Goal: Task Accomplishment & Management: Manage account settings

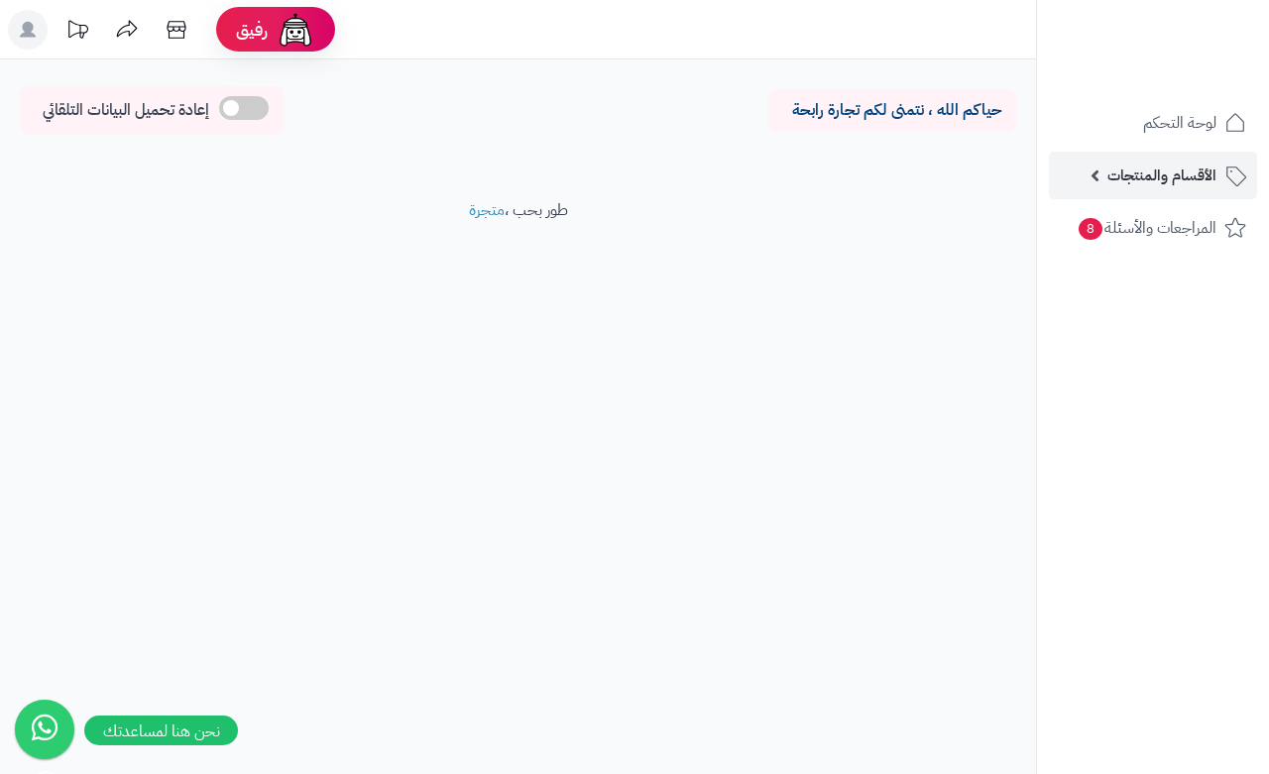
click at [1162, 178] on span "الأقسام والمنتجات" at bounding box center [1162, 176] width 109 height 28
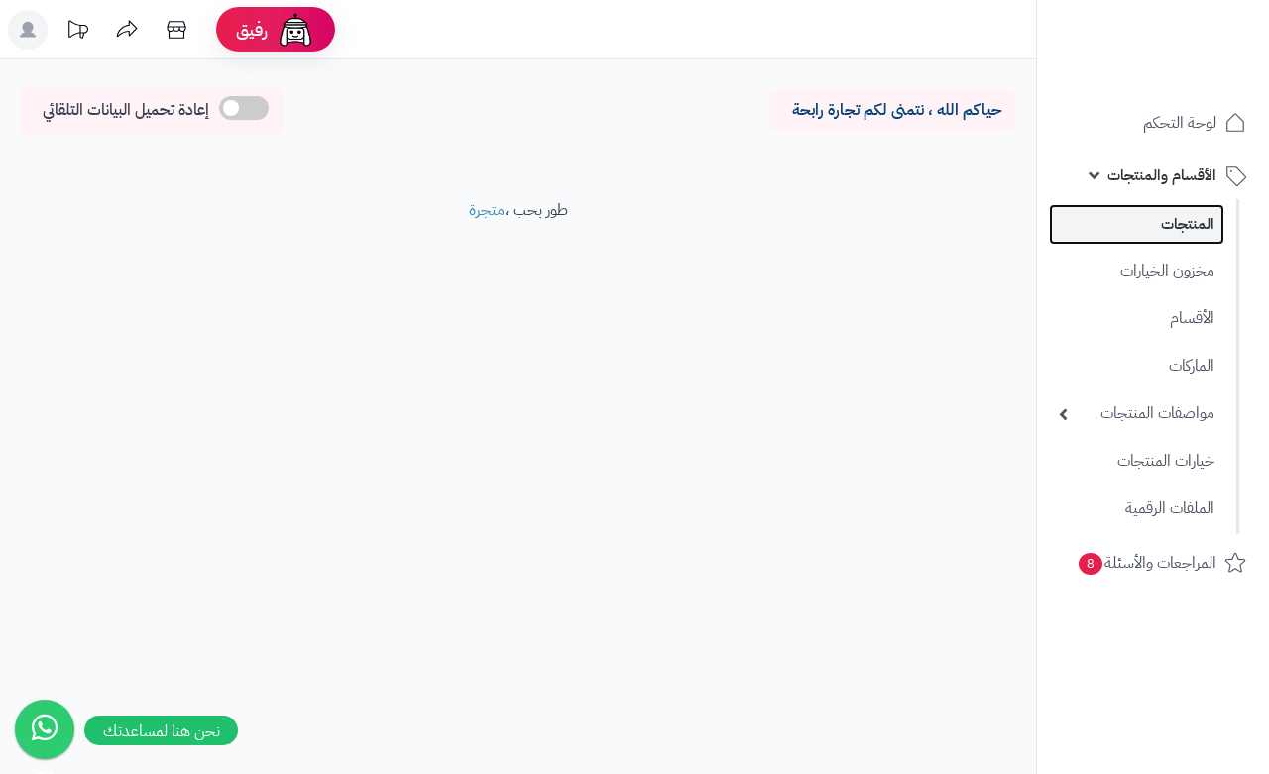
click at [1151, 220] on link "المنتجات" at bounding box center [1137, 224] width 176 height 41
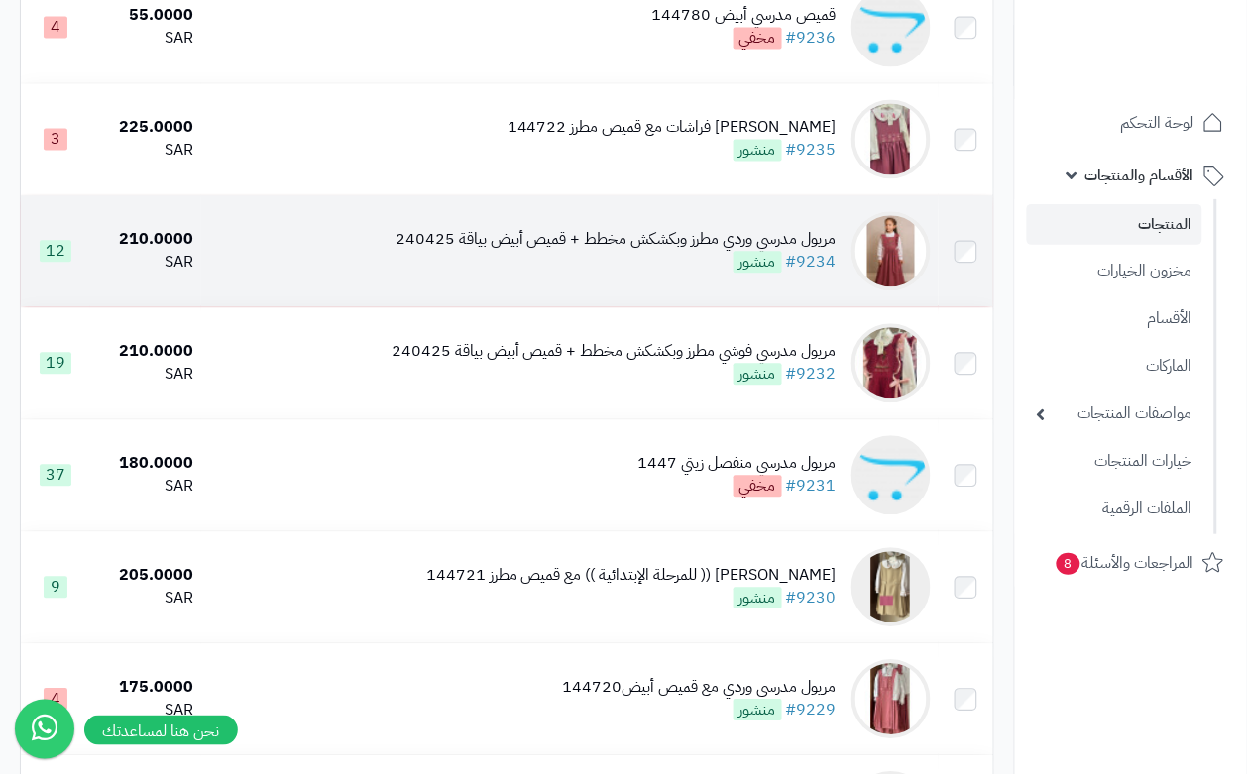
scroll to position [868, 0]
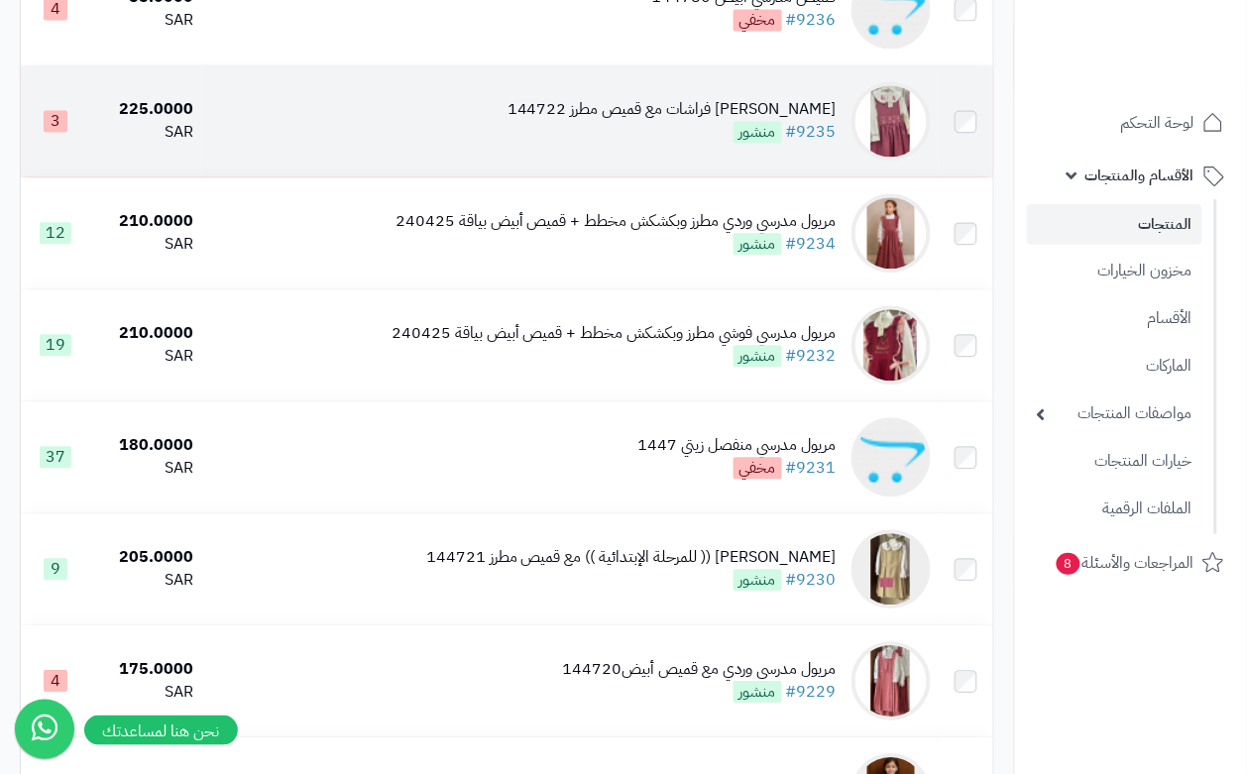
click at [572, 144] on div "مريول مدرسي وردي مطرز فراشات مع قميص مطرز 144722 #9235 منشور" at bounding box center [672, 121] width 329 height 46
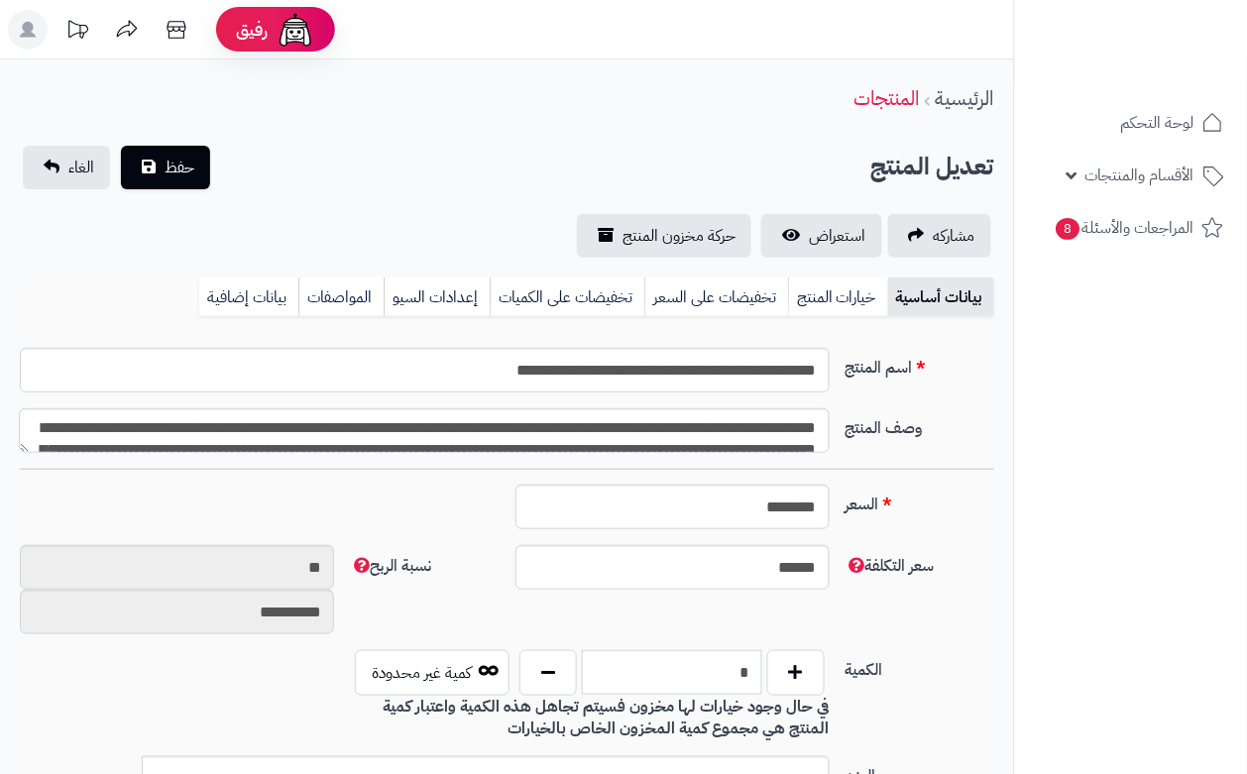
type input "******"
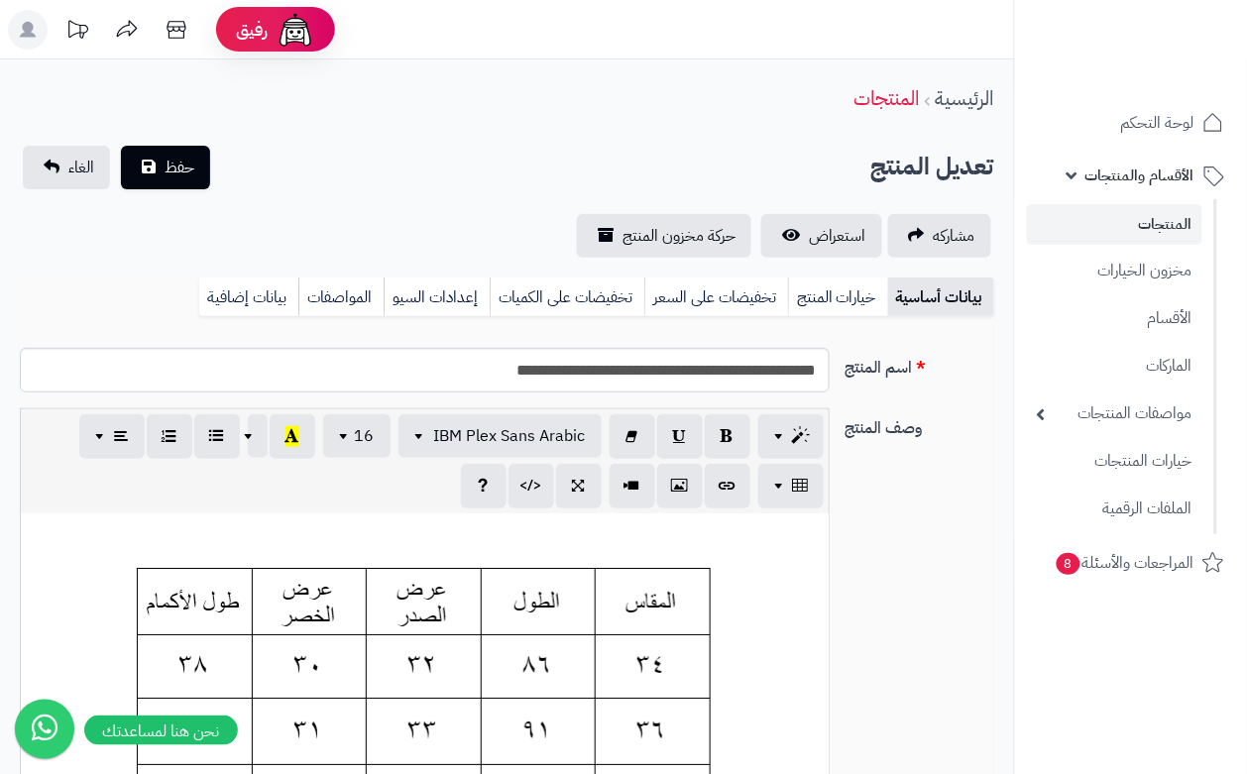
scroll to position [162, 0]
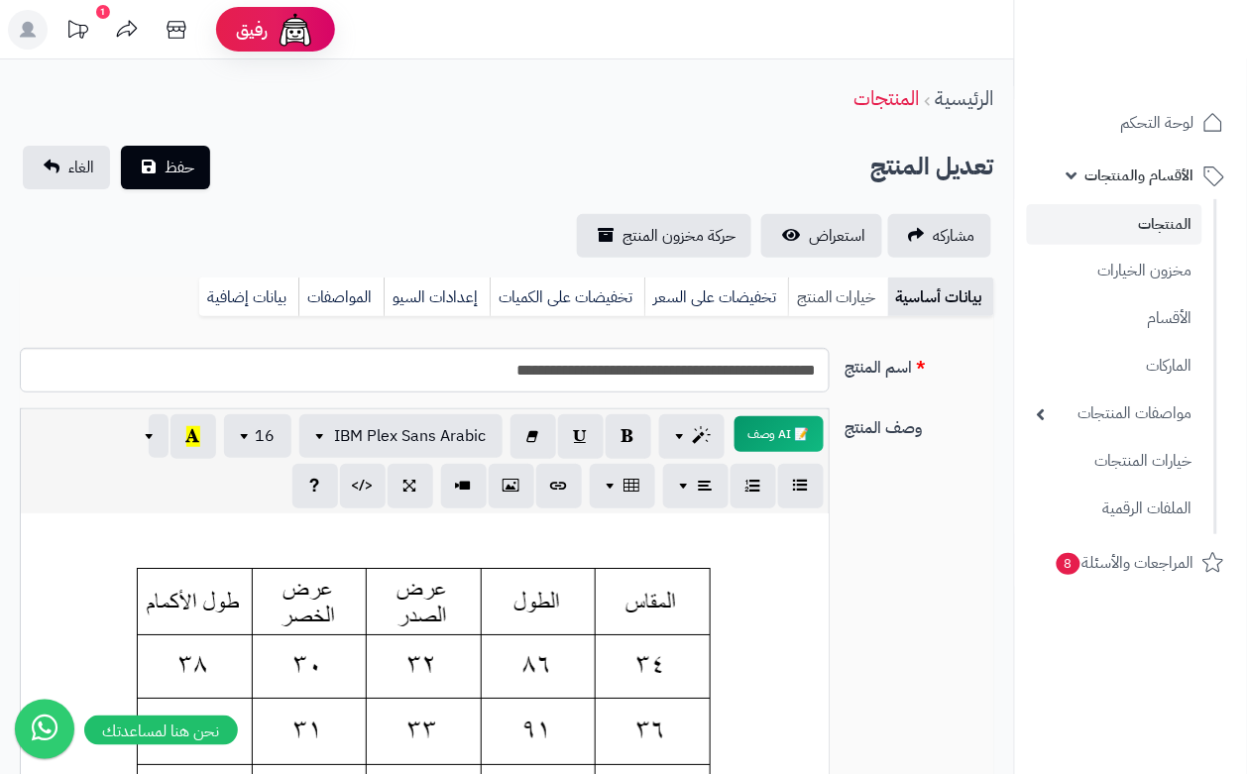
click at [848, 293] on link "خيارات المنتج" at bounding box center [838, 298] width 100 height 40
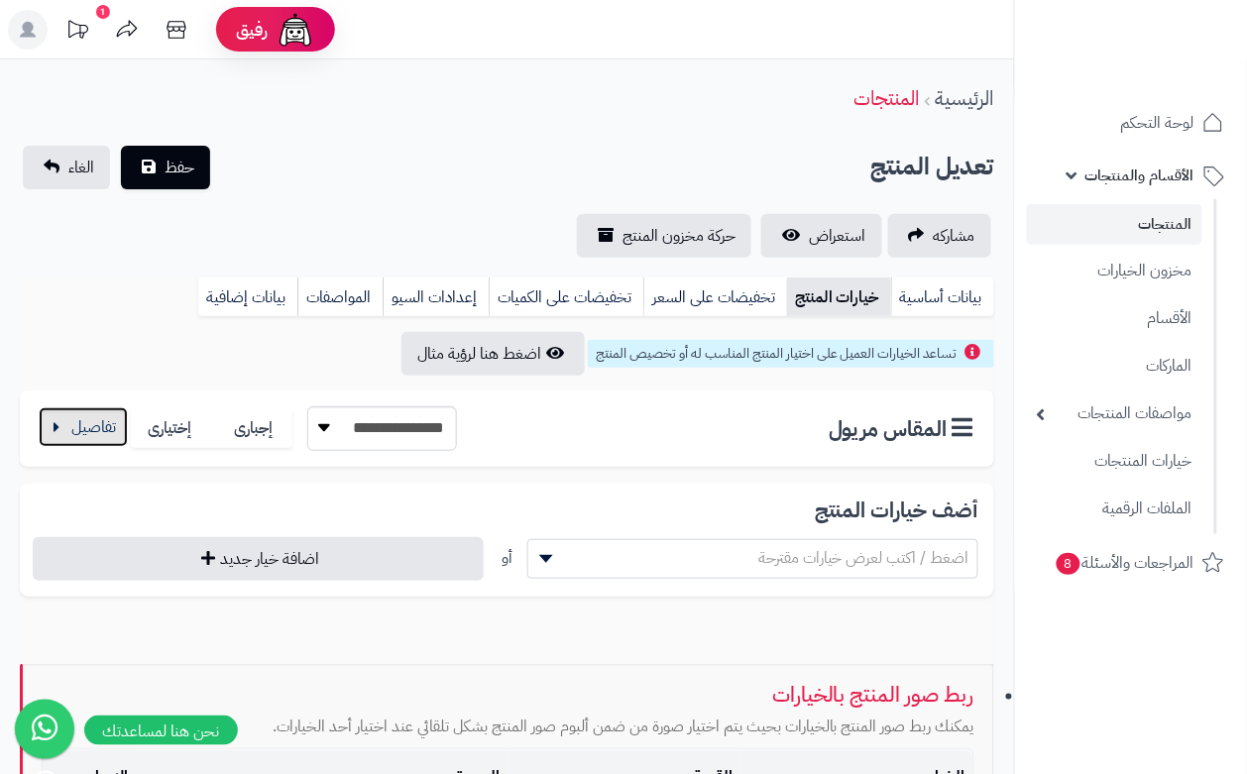
click at [100, 446] on button "button" at bounding box center [83, 428] width 89 height 40
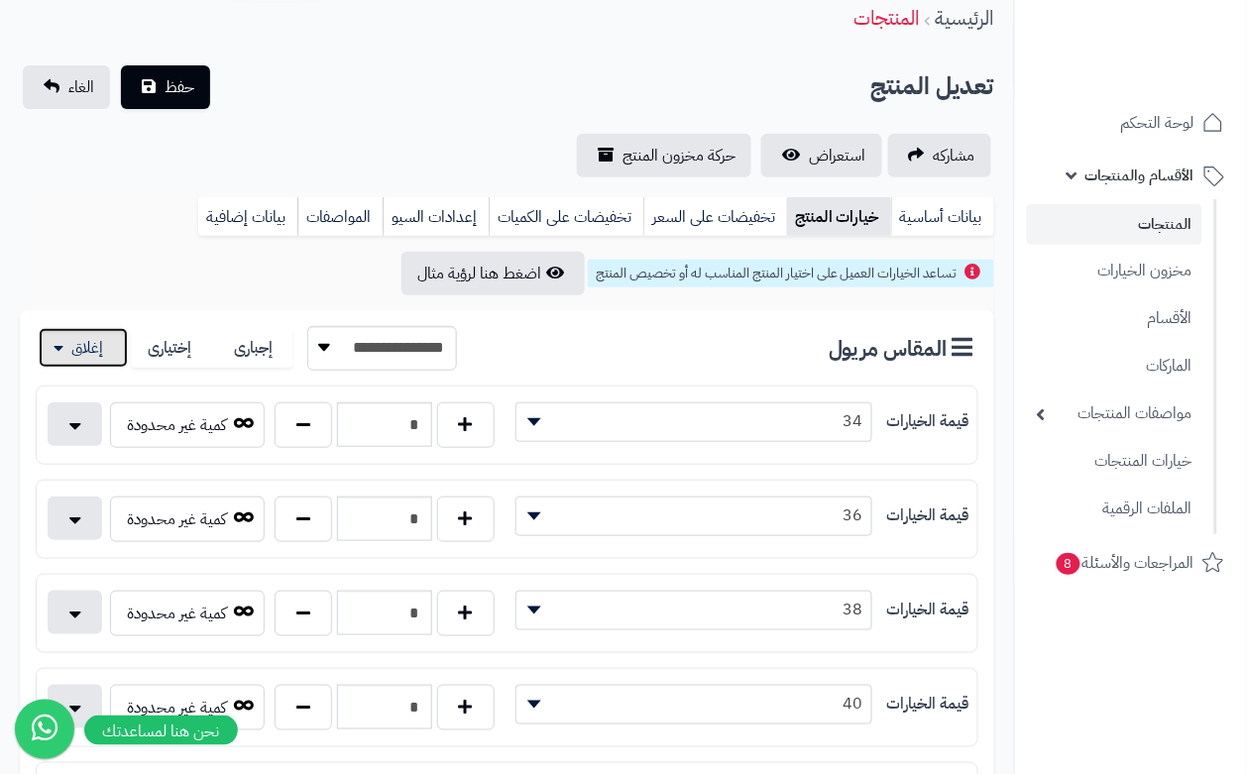
scroll to position [124, 0]
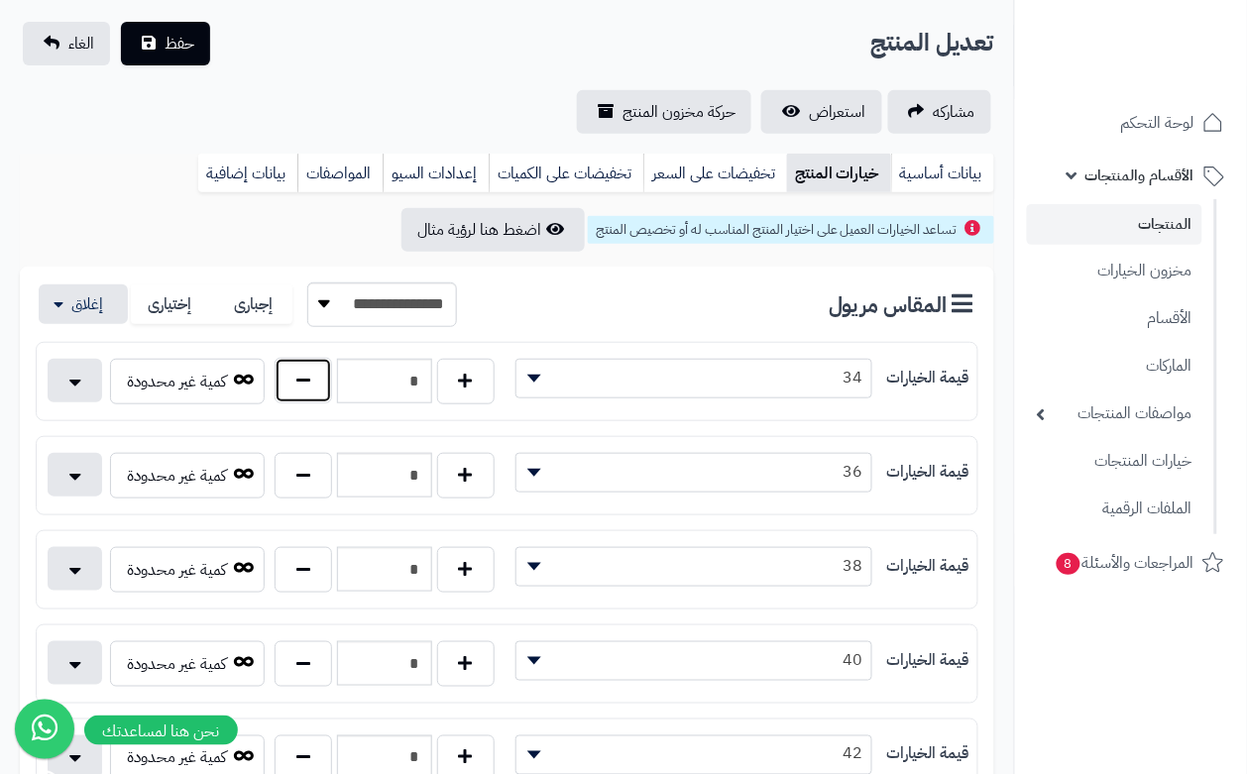
click at [310, 385] on button "button" at bounding box center [304, 381] width 58 height 46
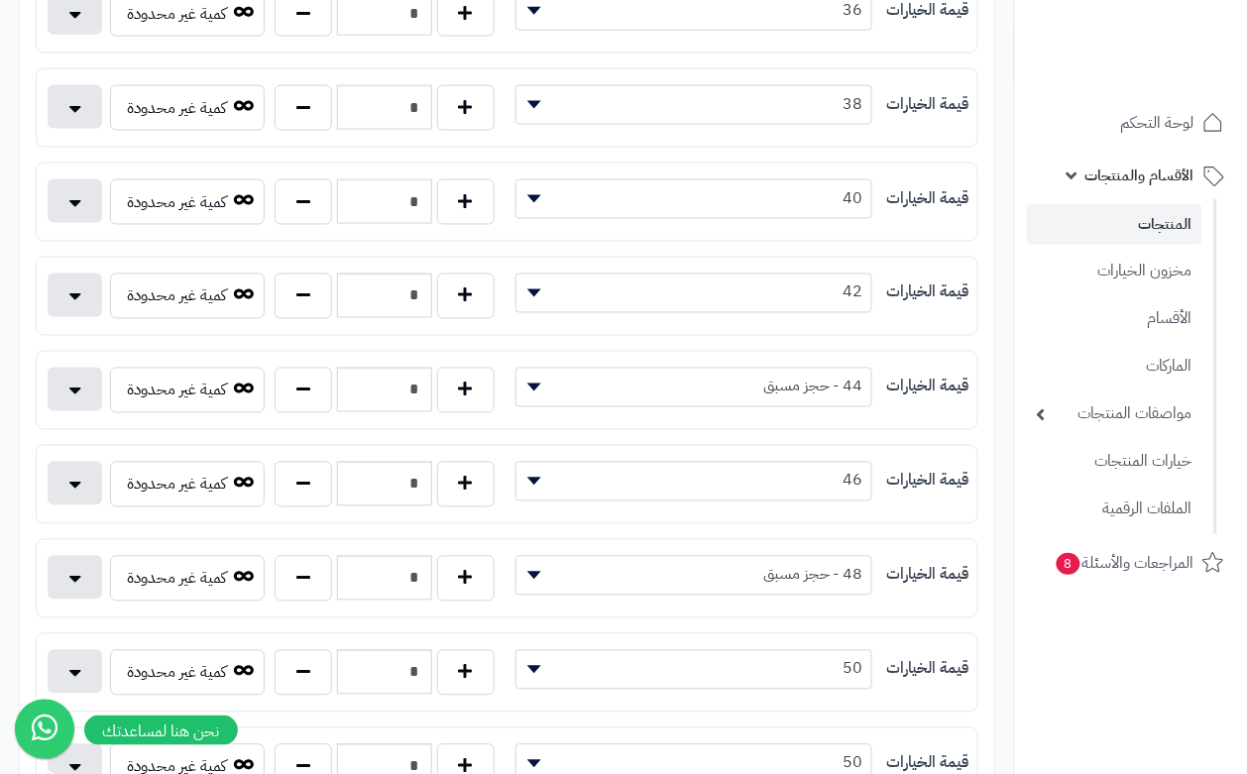
scroll to position [0, 0]
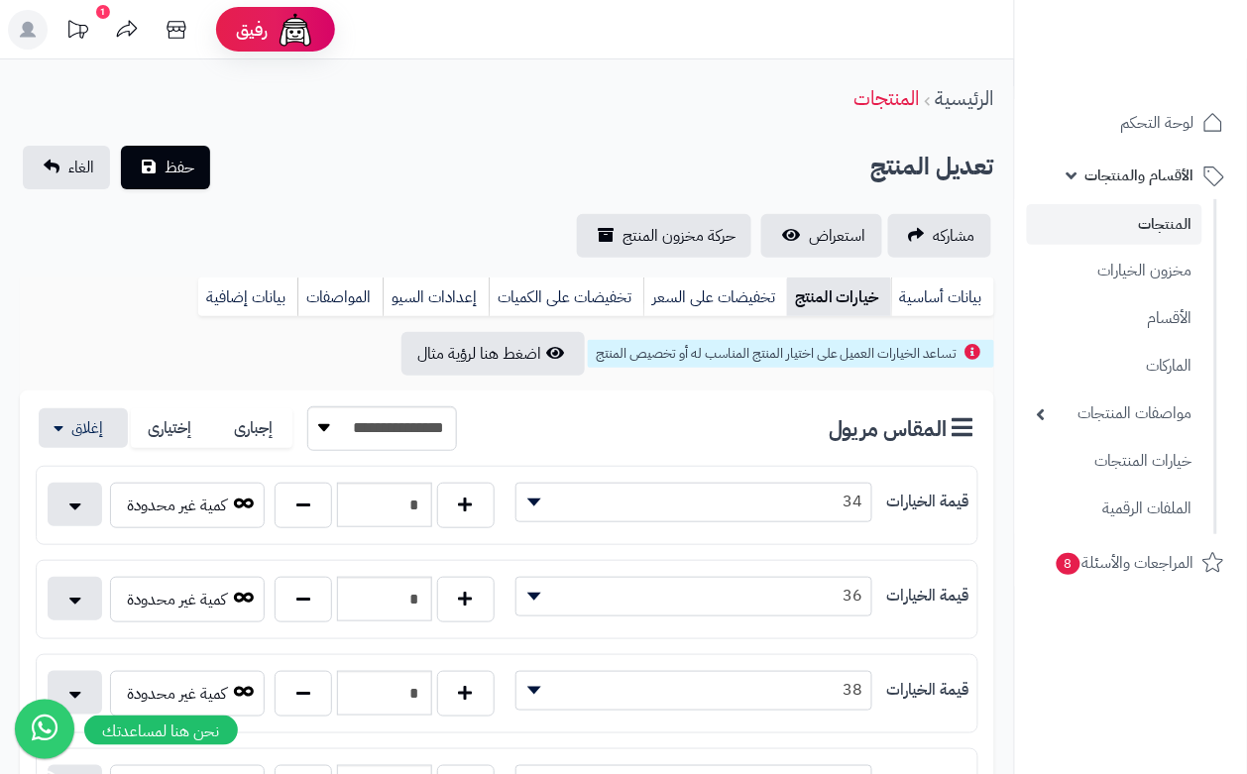
click at [449, 195] on div "**********" at bounding box center [507, 202] width 1014 height 112
click at [172, 156] on span "حفظ" at bounding box center [180, 167] width 30 height 24
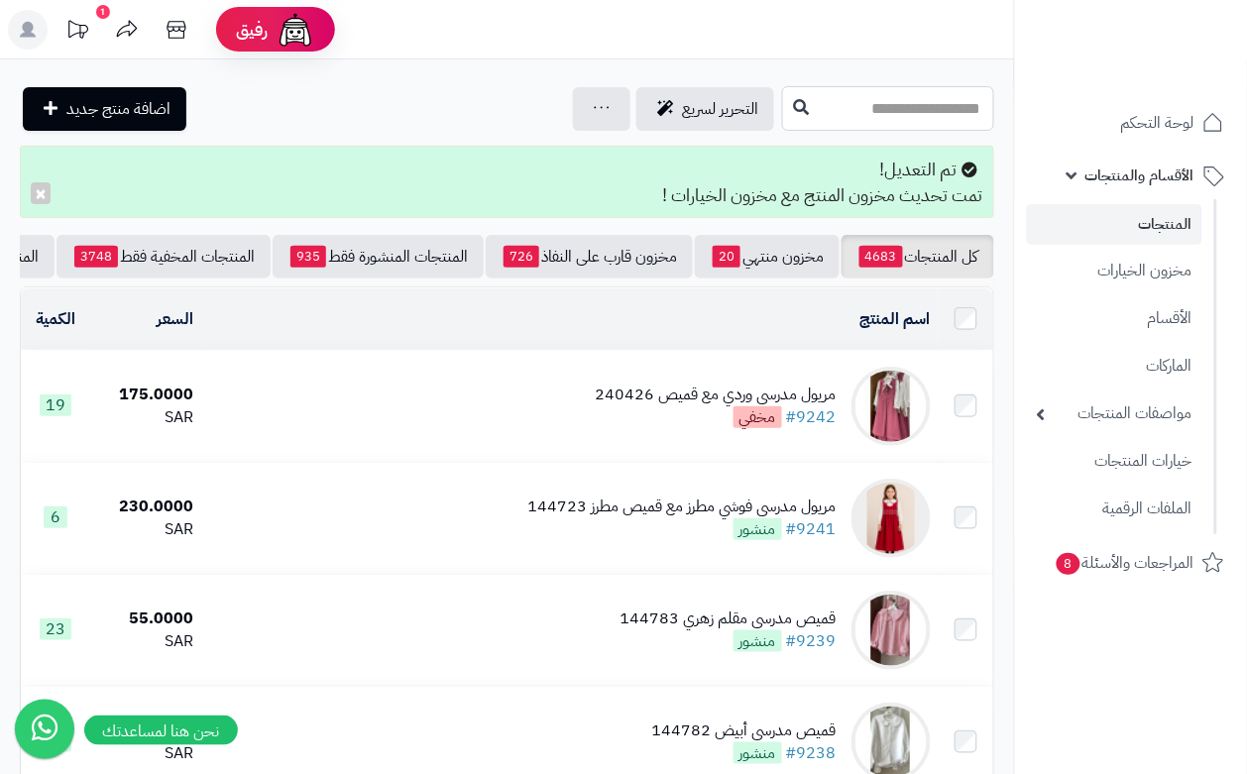
click at [909, 116] on input "text" at bounding box center [888, 108] width 212 height 45
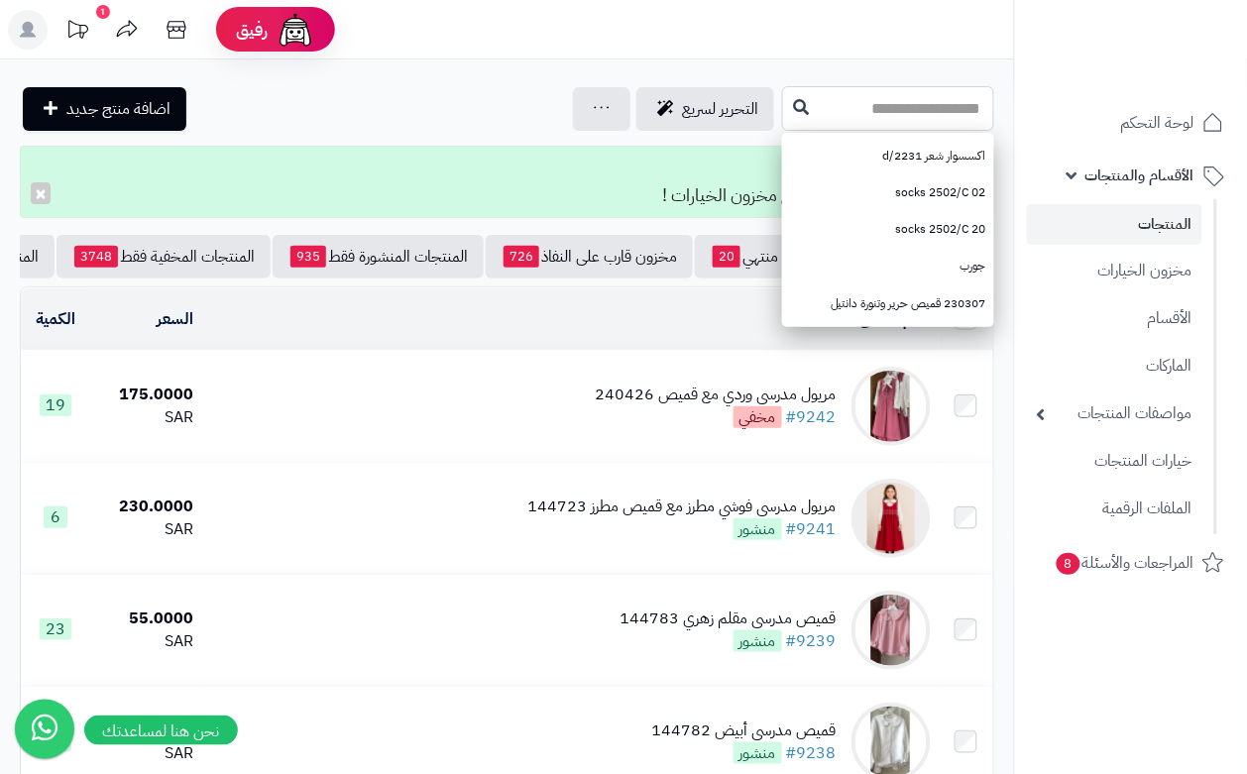
click at [944, 117] on input "text" at bounding box center [888, 108] width 212 height 45
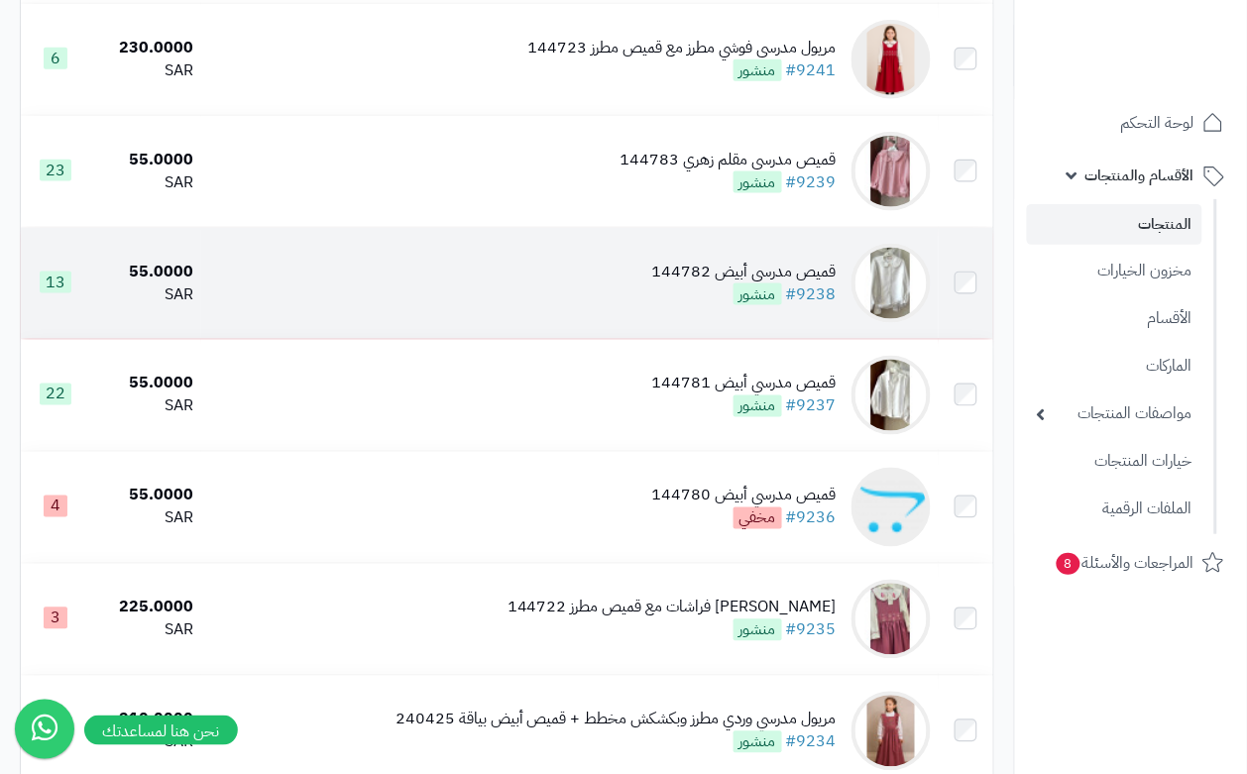
scroll to position [496, 0]
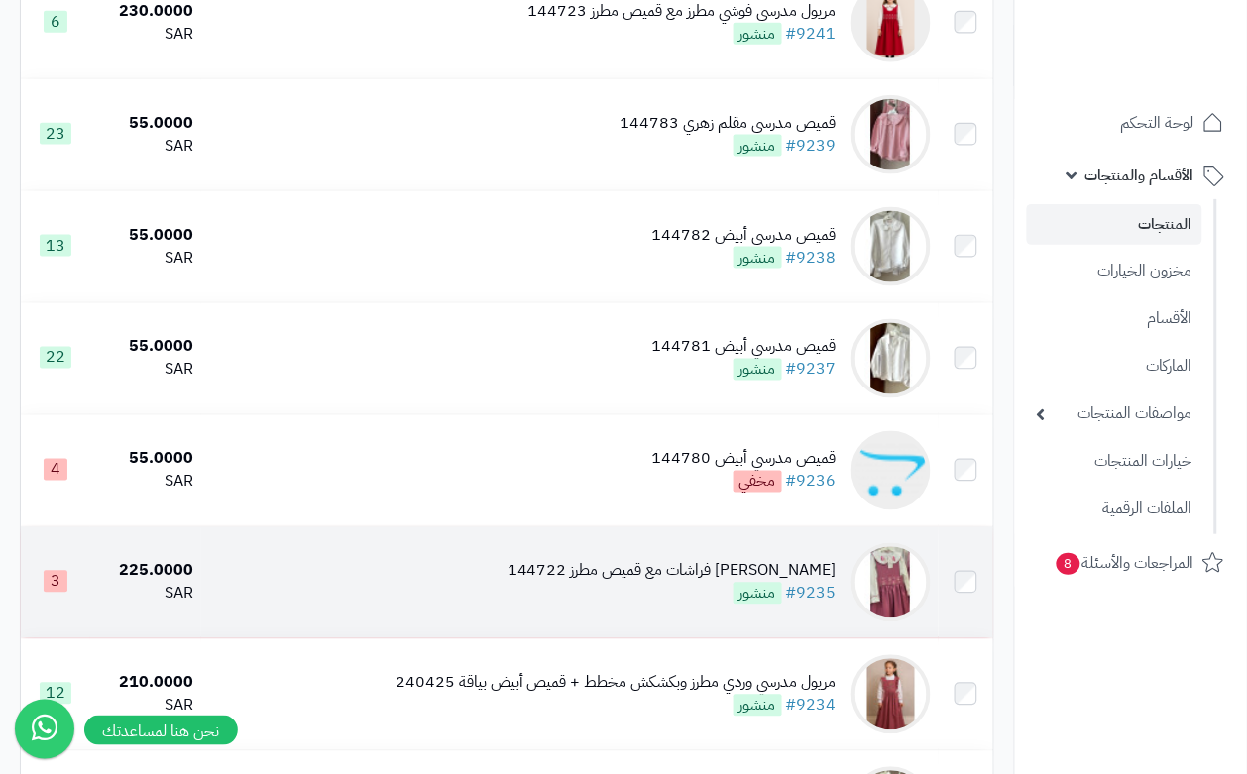
click at [393, 586] on td "مريول مدرسي وردي مطرز فراشات مع قميص مطرز 144722 #9235 منشور" at bounding box center [569, 582] width 737 height 111
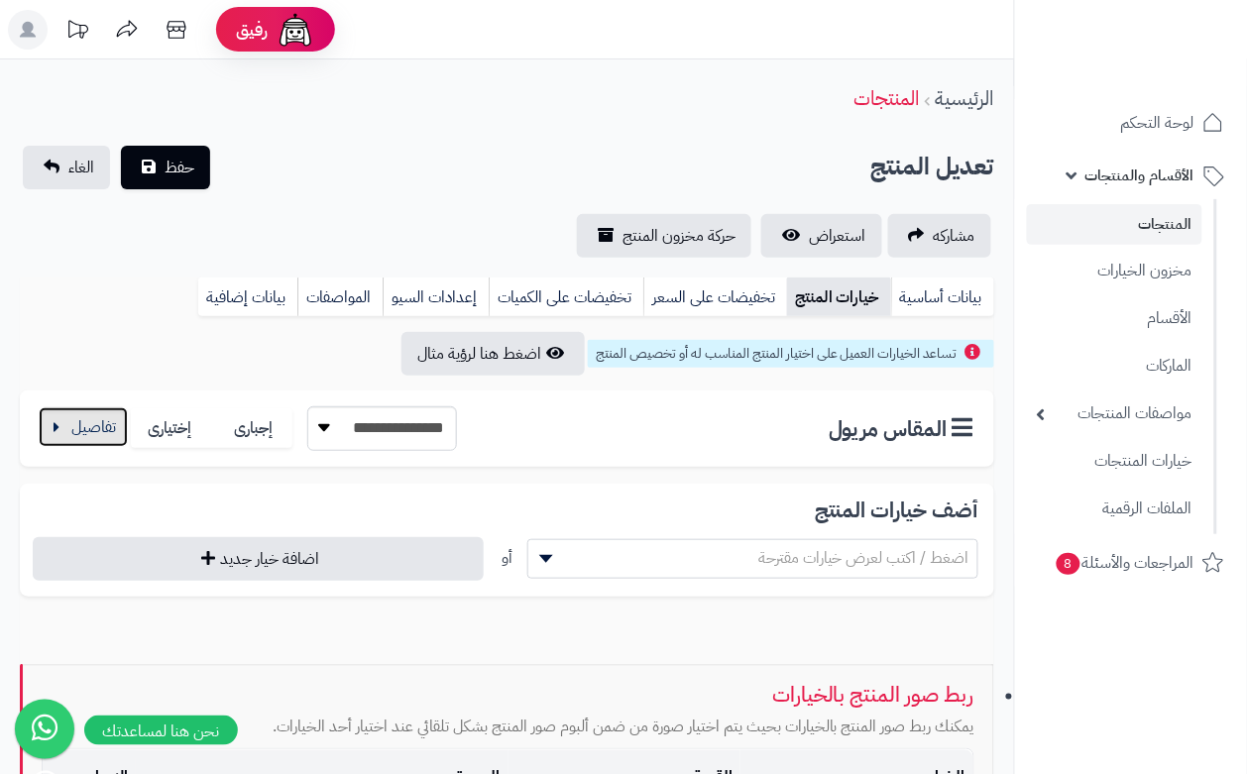
click at [111, 413] on button "button" at bounding box center [83, 428] width 89 height 40
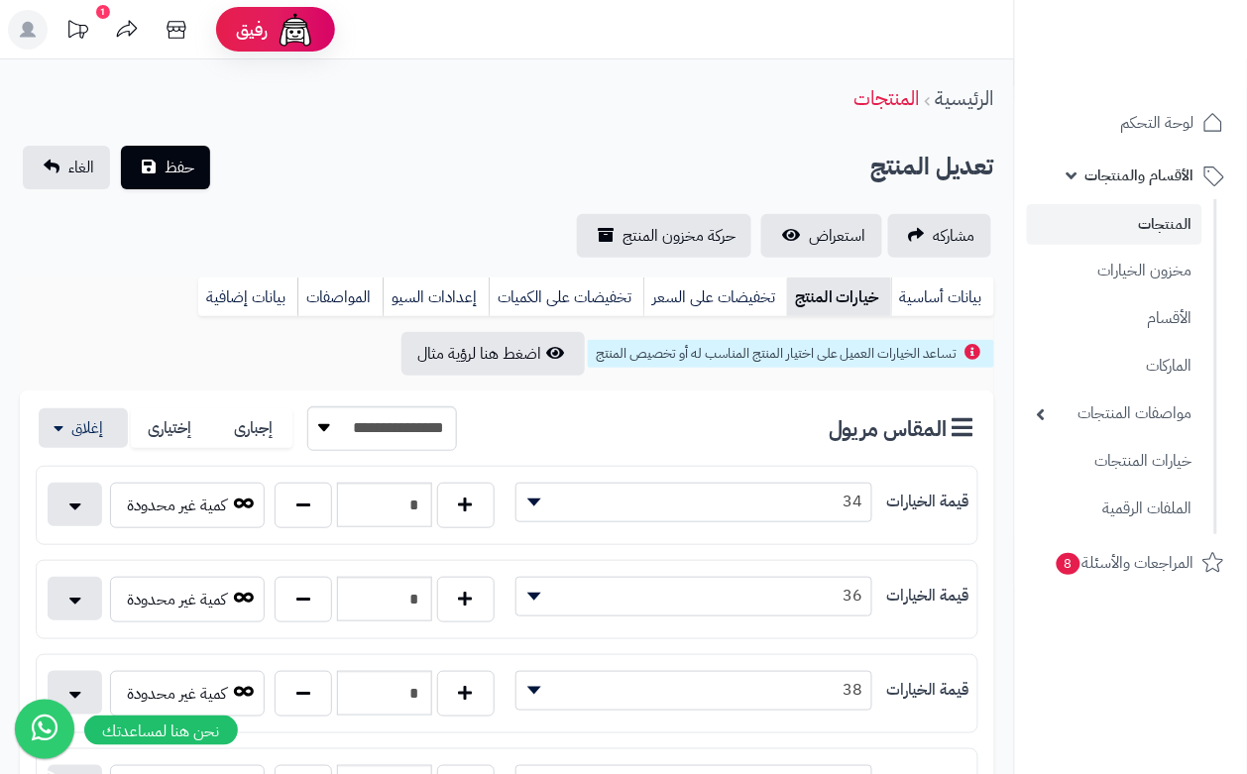
click at [357, 188] on div "تعديل المنتج حفظ الغاء" at bounding box center [507, 168] width 975 height 44
click at [162, 172] on button "حفظ" at bounding box center [165, 167] width 89 height 44
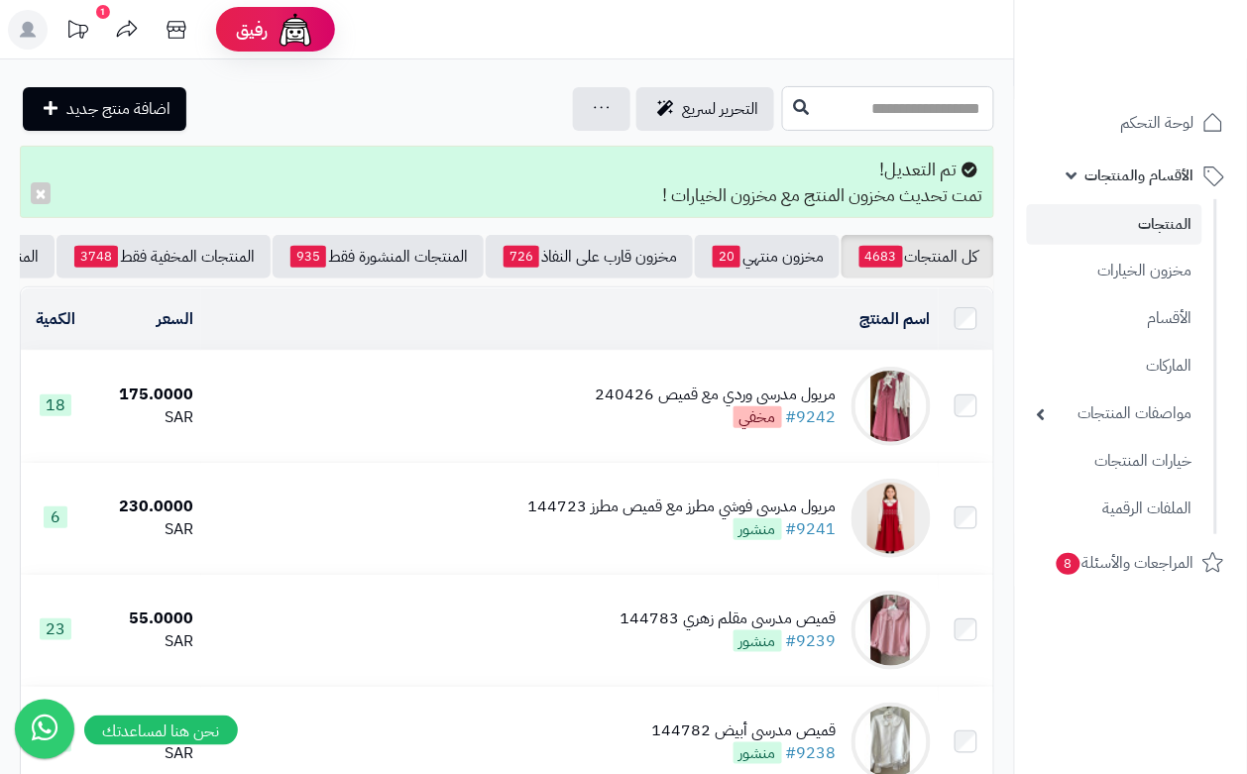
click at [861, 116] on input "text" at bounding box center [888, 108] width 212 height 45
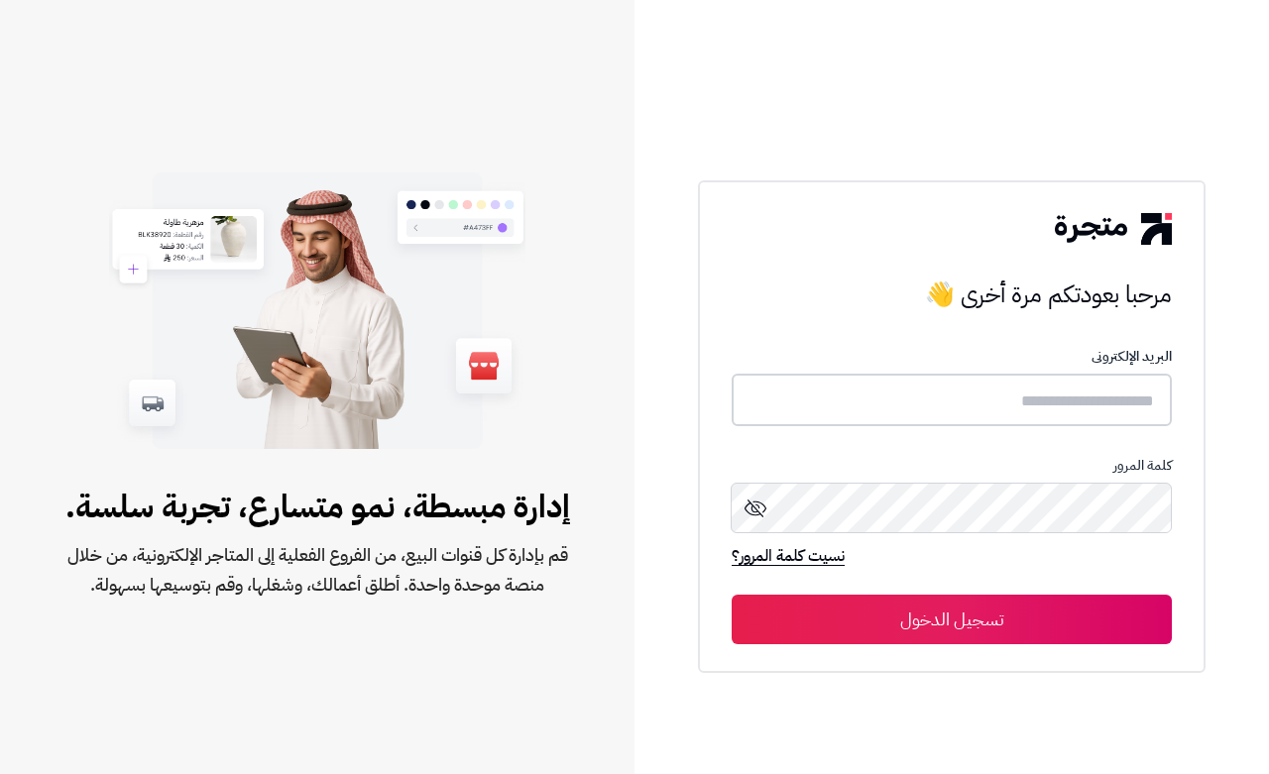
click at [949, 389] on input "text" at bounding box center [952, 400] width 440 height 53
type input "****"
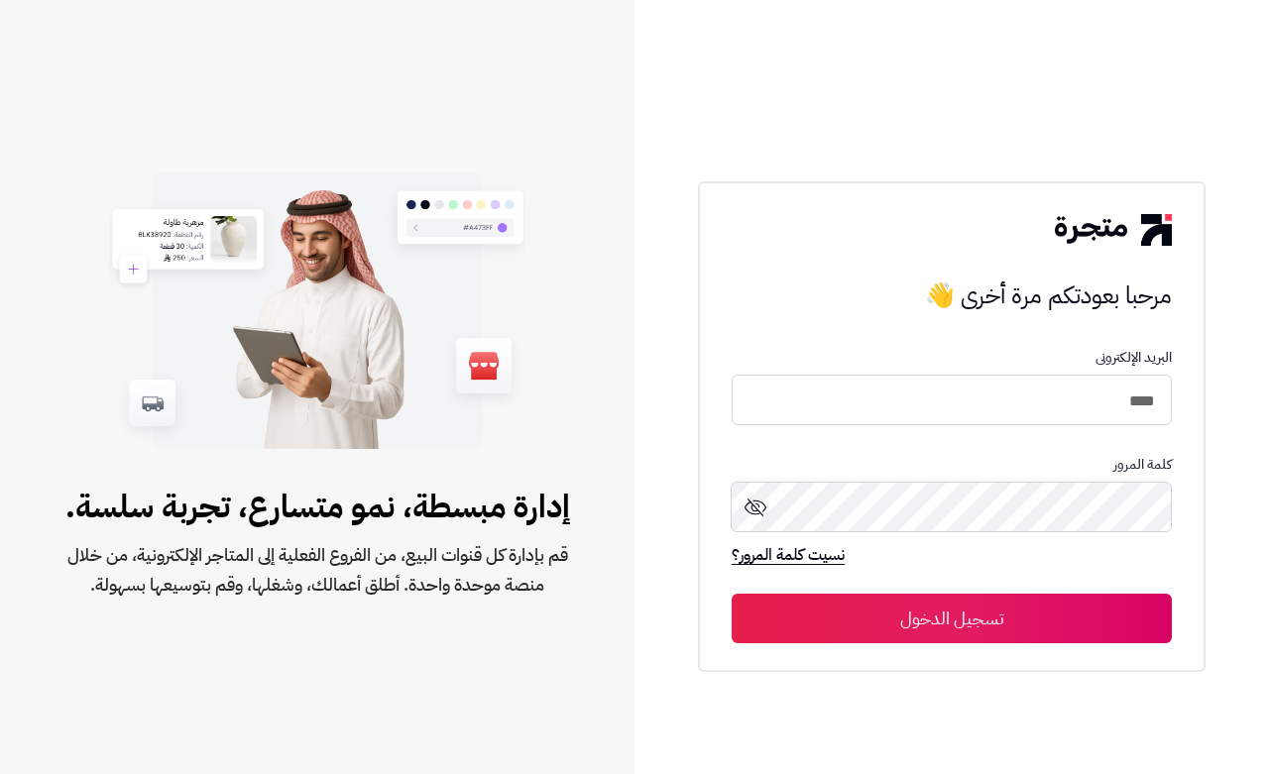
click at [918, 607] on button "تسجيل الدخول" at bounding box center [952, 619] width 440 height 50
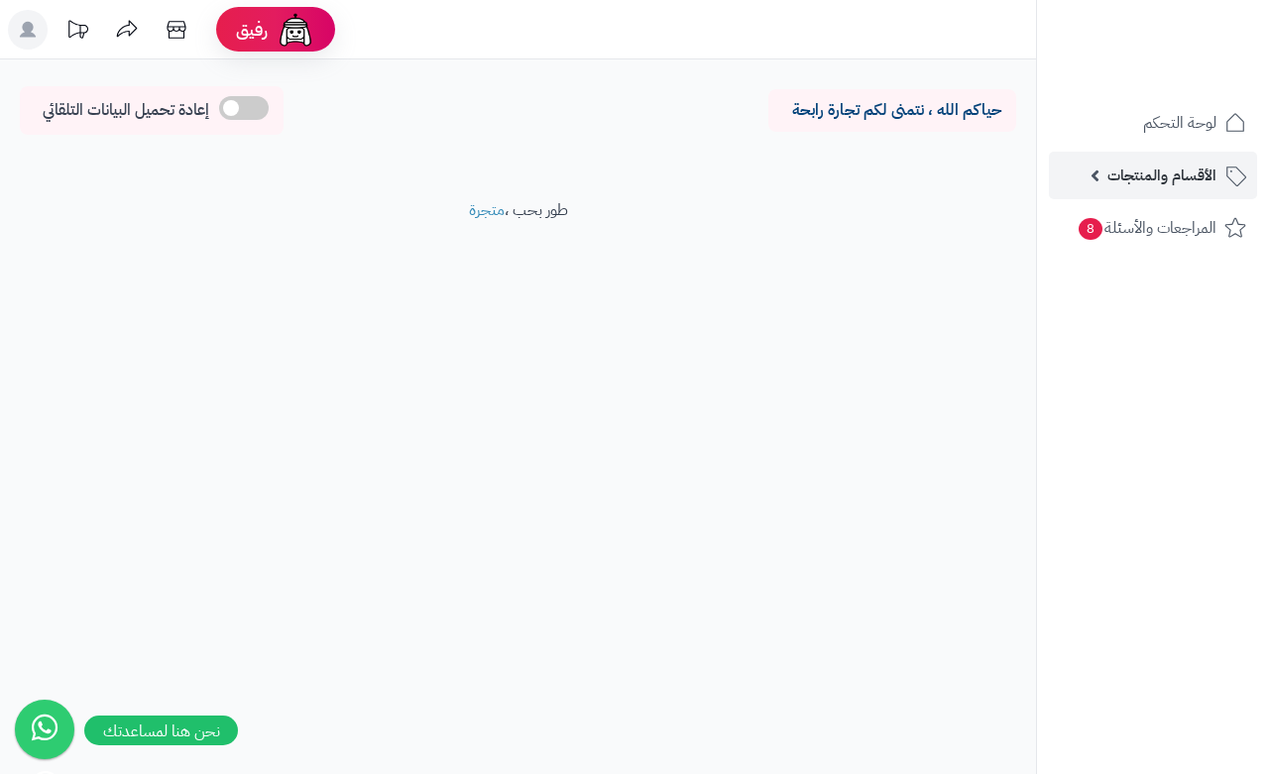
click at [1175, 179] on span "الأقسام والمنتجات" at bounding box center [1162, 176] width 109 height 28
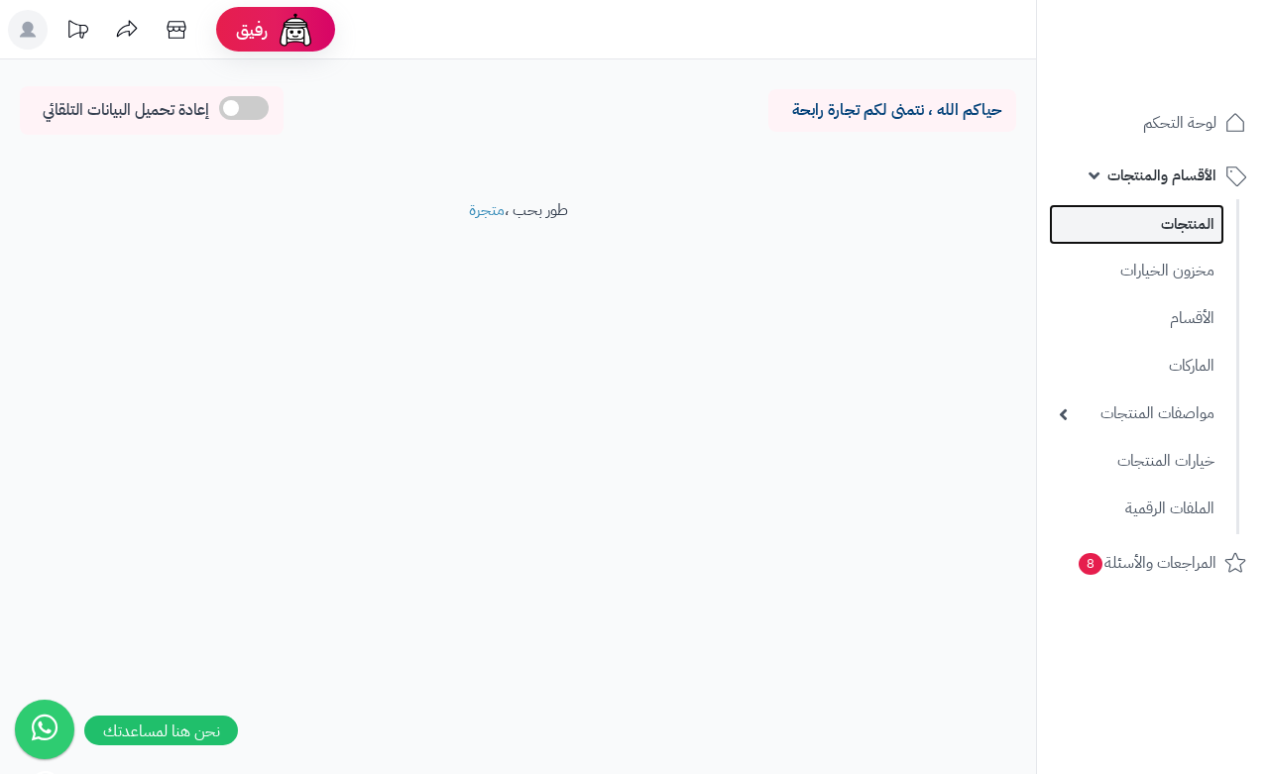
click at [1130, 231] on link "المنتجات" at bounding box center [1137, 224] width 176 height 41
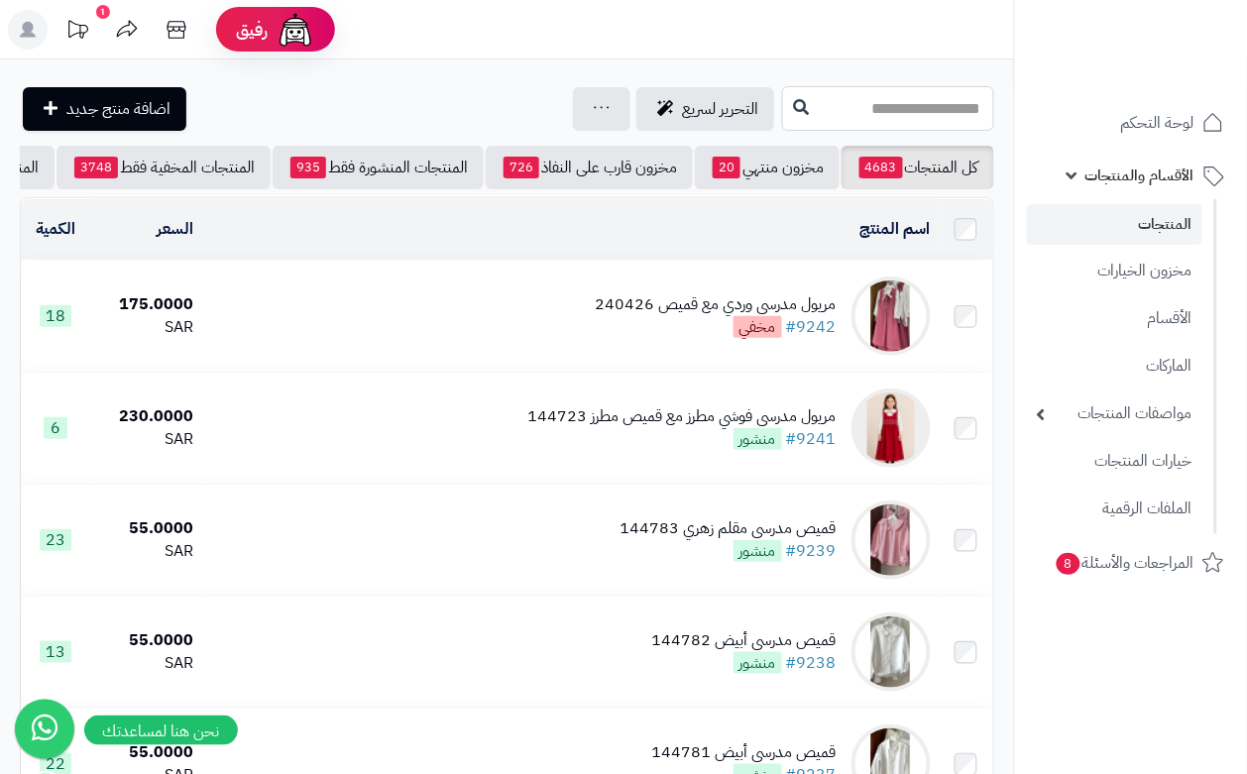
click at [801, 101] on input "text" at bounding box center [888, 108] width 212 height 45
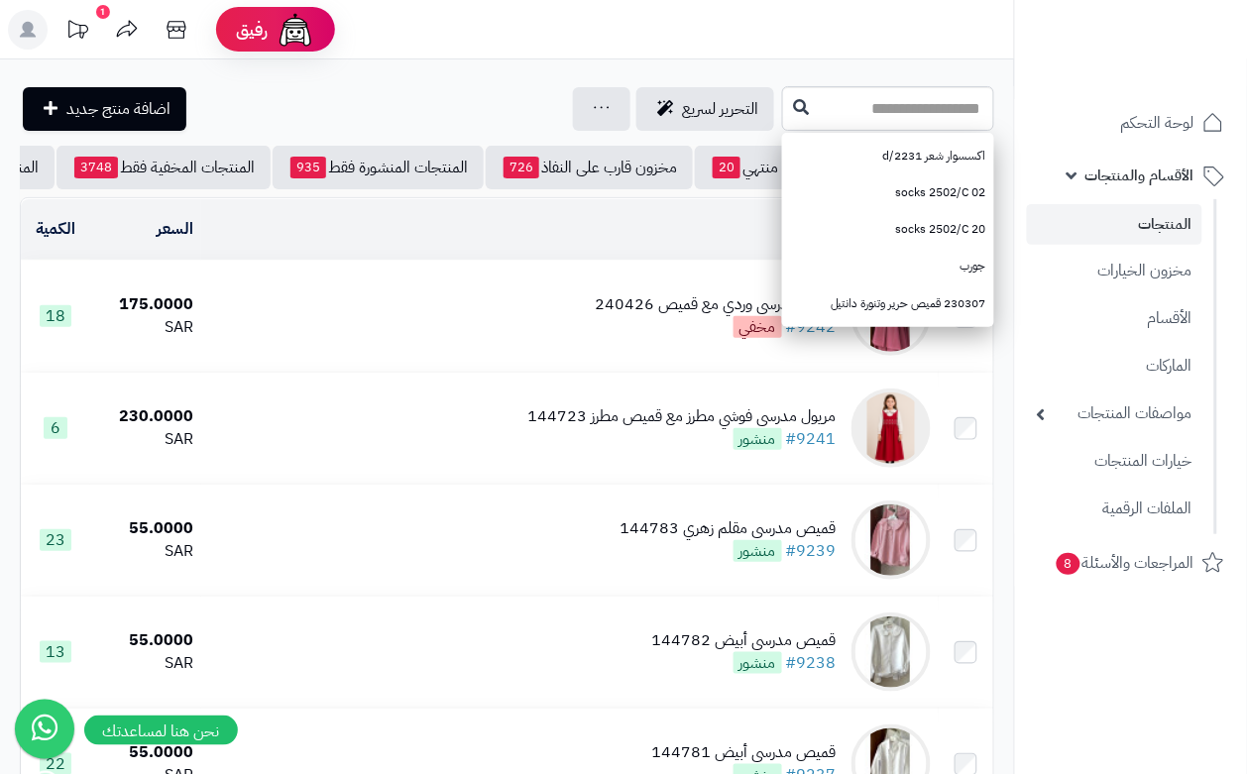
click at [469, 332] on td "مريول مدرسي وردي مع قميص 240426 #9242 مخفي" at bounding box center [569, 316] width 737 height 111
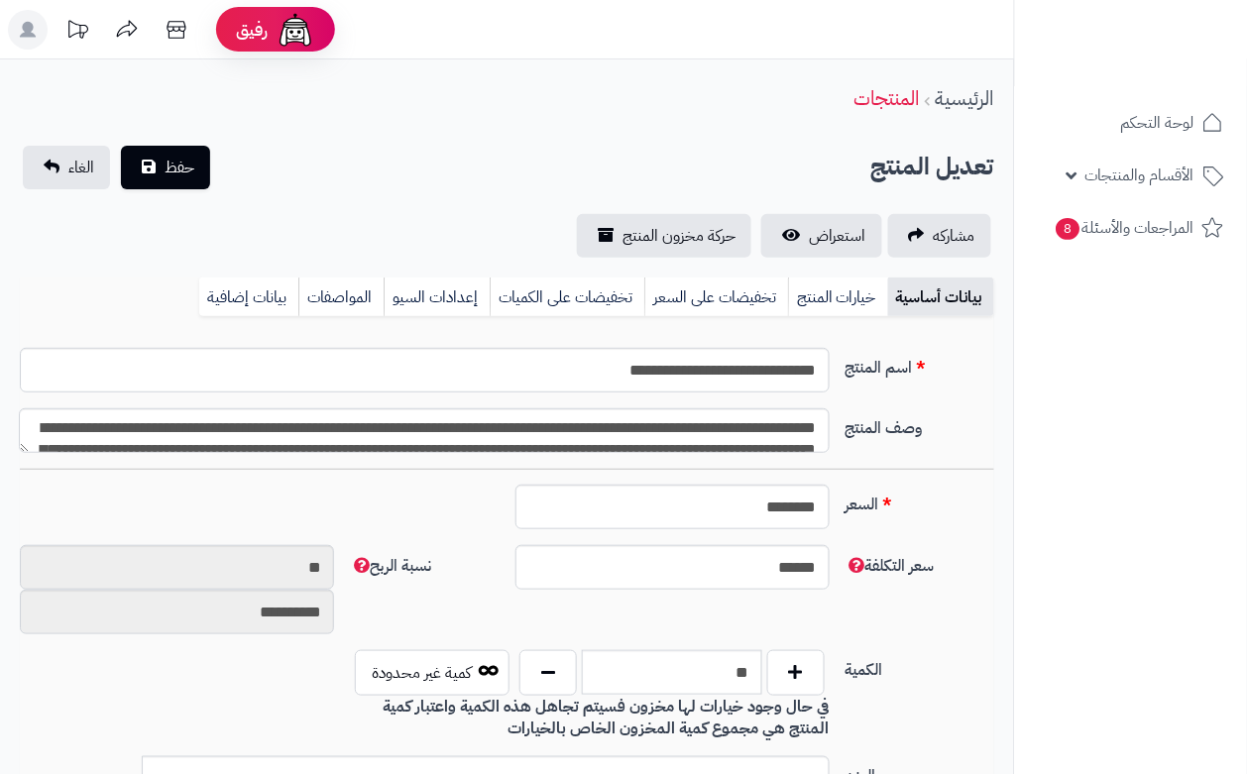
click at [845, 293] on link "خيارات المنتج" at bounding box center [838, 298] width 100 height 40
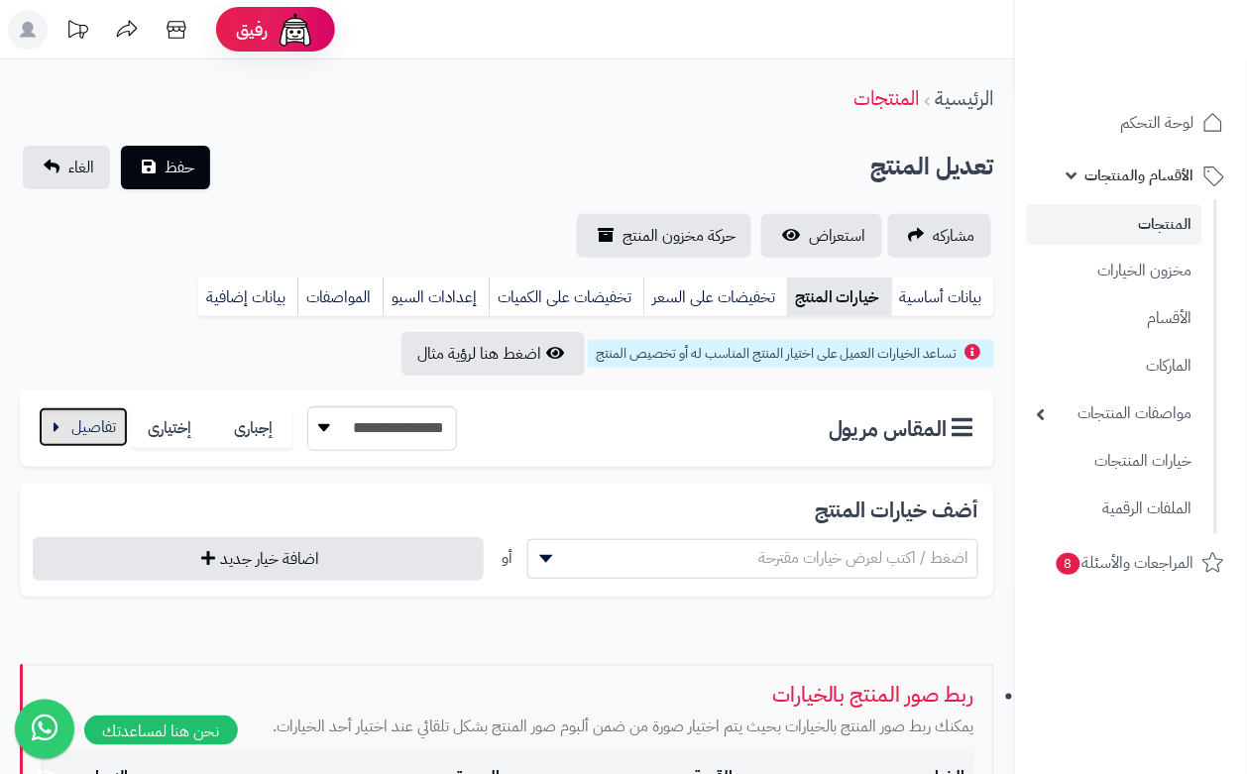
click at [65, 436] on button "button" at bounding box center [83, 428] width 89 height 40
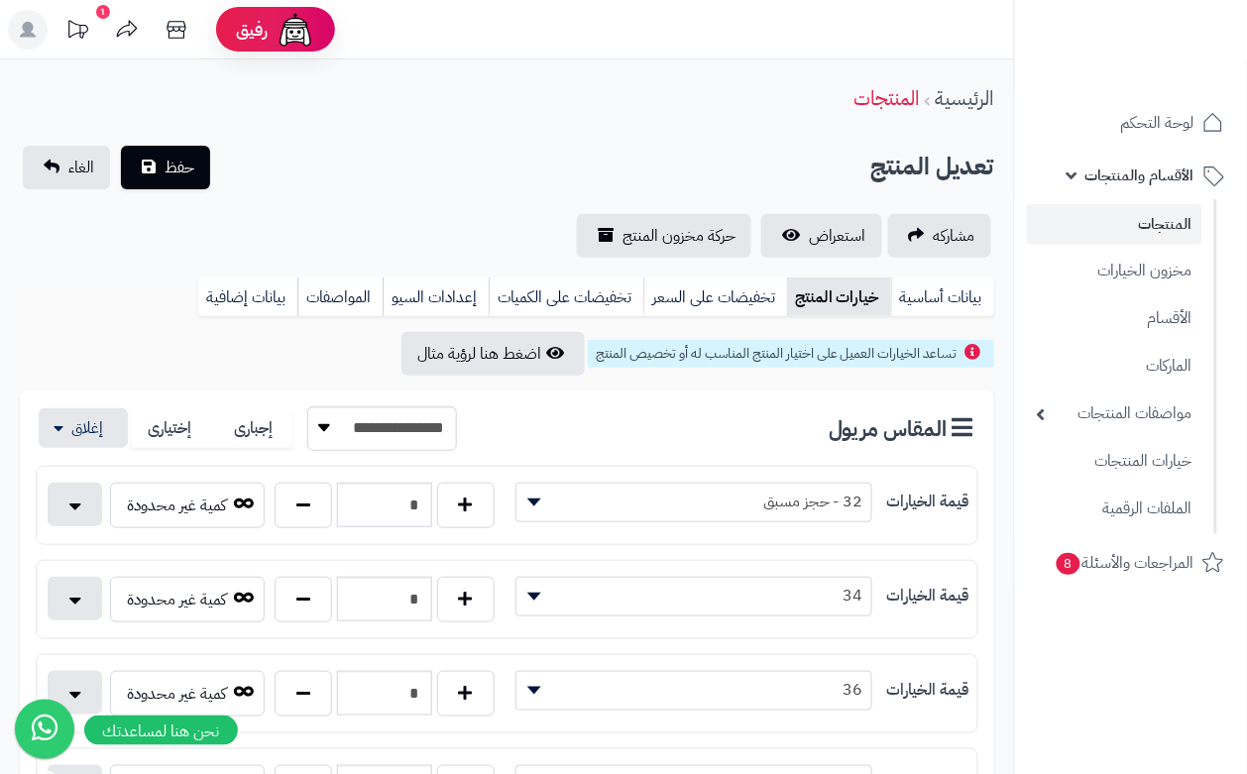
click at [473, 220] on div "مشاركه استعراض حركة مخزون المنتج" at bounding box center [507, 236] width 975 height 44
click at [186, 155] on span "حفظ" at bounding box center [180, 167] width 30 height 24
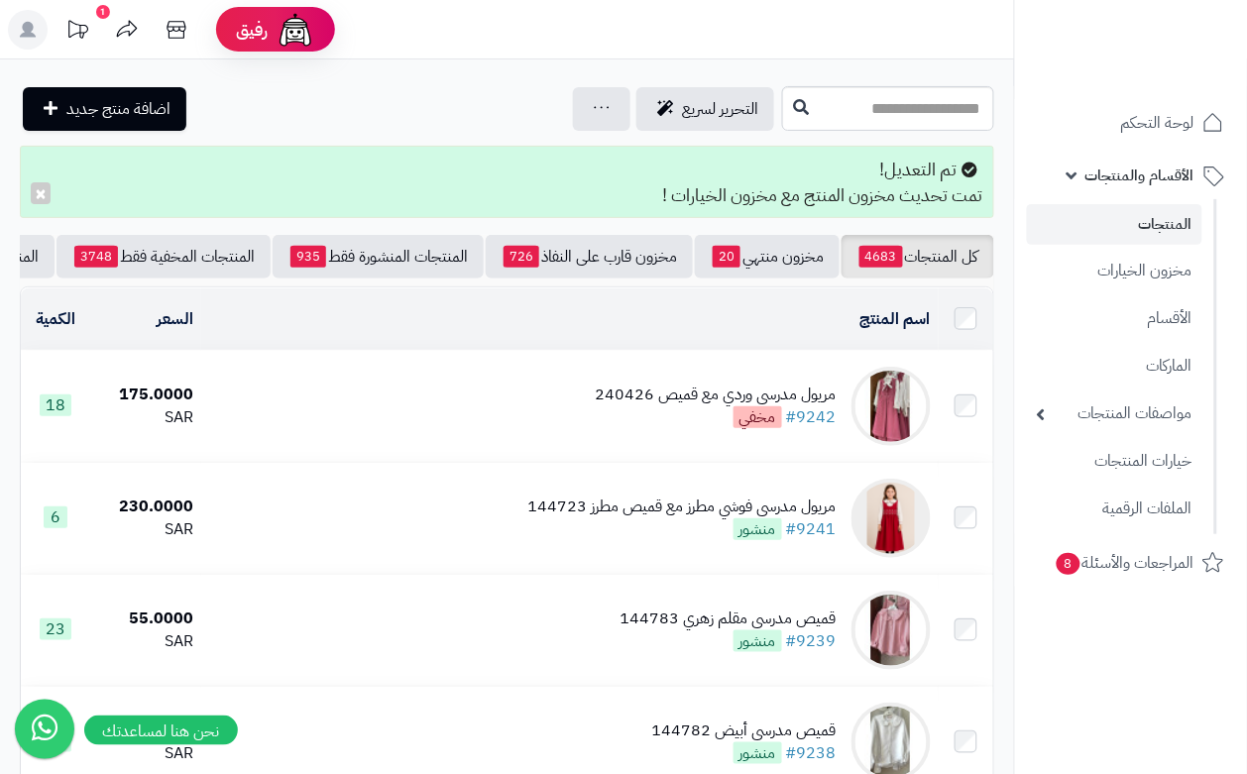
click at [1123, 656] on nav "لوحة التحكم الأقسام والمنتجات المنتجات مخزون الخيارات الأقسام الماركات مواصفات …" at bounding box center [1130, 412] width 233 height 774
click at [1123, 654] on nav "لوحة التحكم الأقسام والمنتجات المنتجات مخزون الخيارات الأقسام الماركات مواصفات …" at bounding box center [1130, 412] width 233 height 774
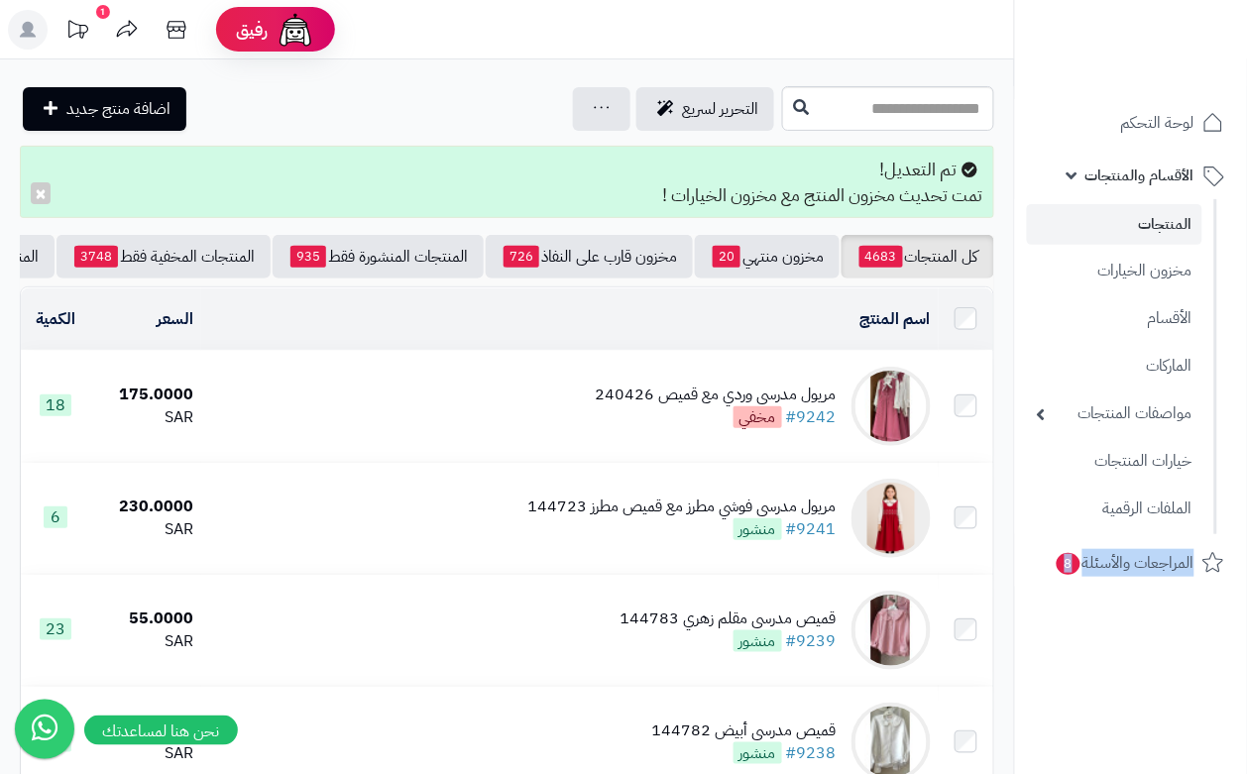
click at [1132, 654] on nav "لوحة التحكم الأقسام والمنتجات المنتجات مخزون الخيارات الأقسام الماركات مواصفات …" at bounding box center [1130, 412] width 233 height 774
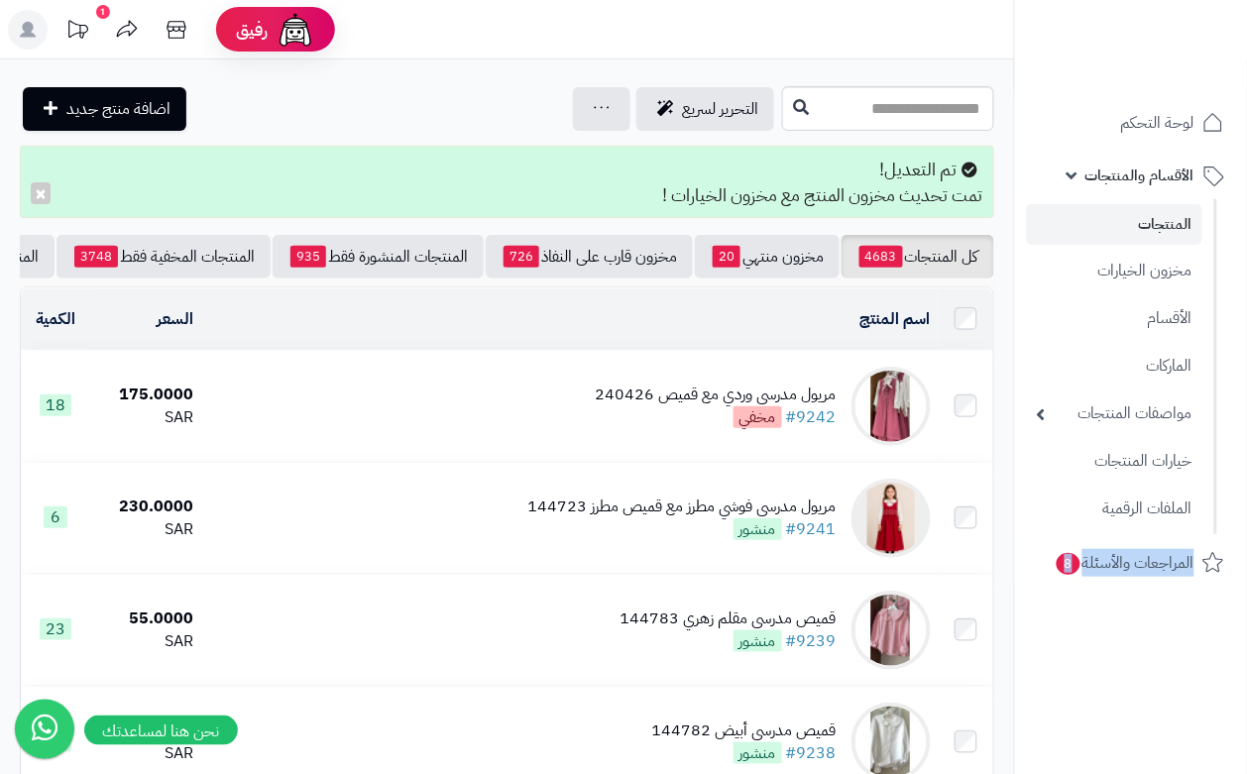
drag, startPoint x: 1132, startPoint y: 654, endPoint x: 1078, endPoint y: 690, distance: 65.2
drag, startPoint x: 1078, startPoint y: 690, endPoint x: 1221, endPoint y: 664, distance: 145.1
click at [1221, 664] on nav "لوحة التحكم الأقسام والمنتجات المنتجات مخزون الخيارات الأقسام الماركات مواصفات …" at bounding box center [1130, 412] width 233 height 774
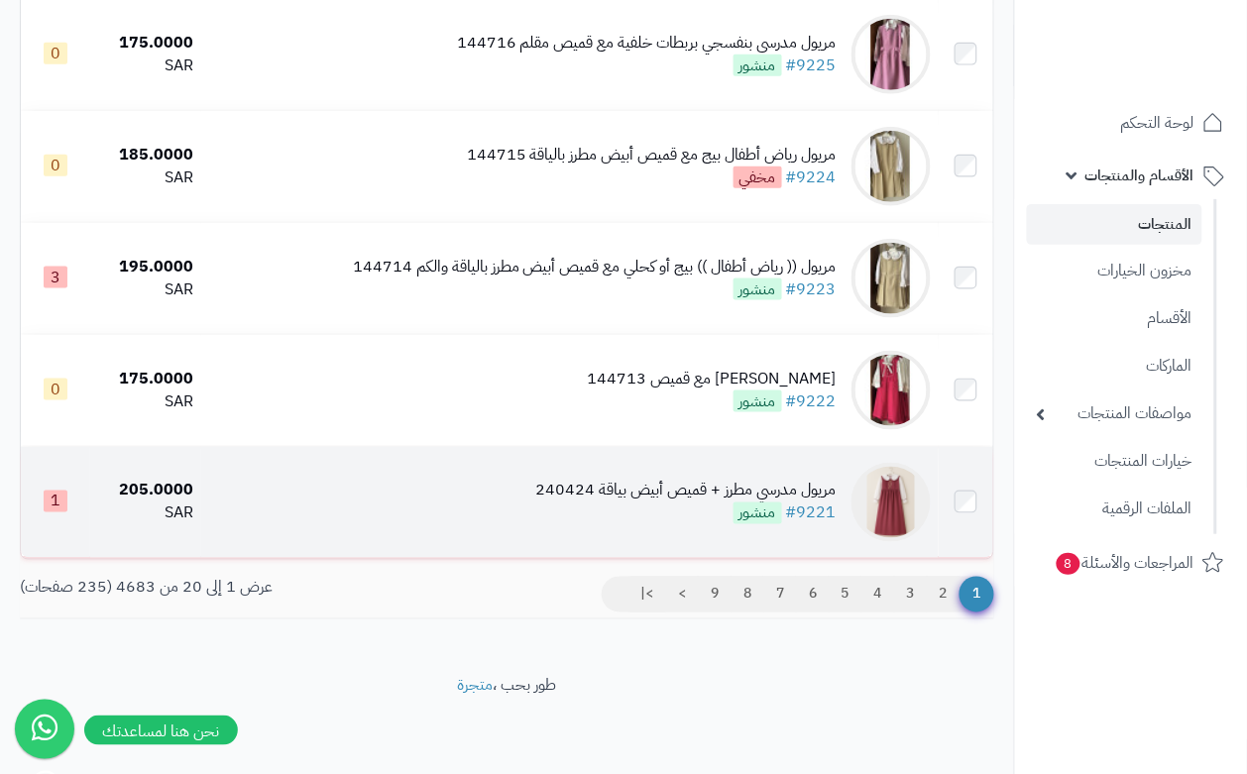
scroll to position [2057, 0]
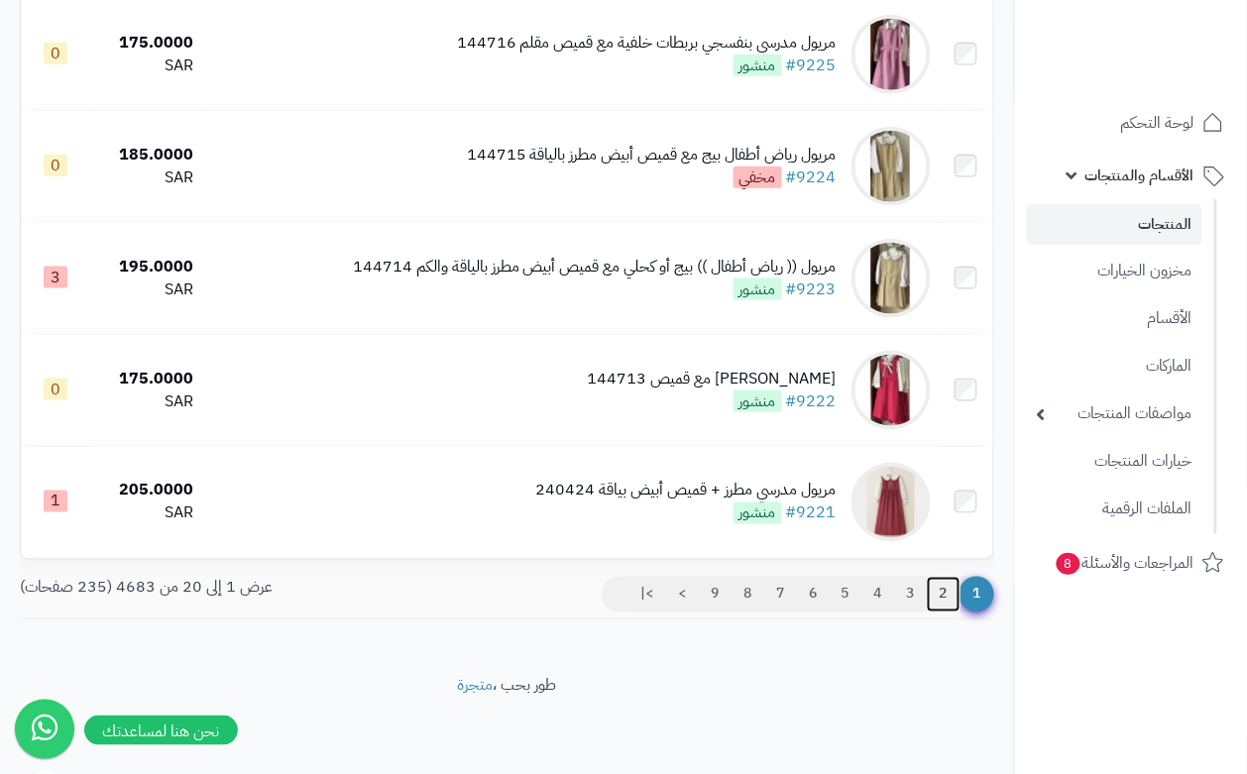
click at [943, 590] on link "2" at bounding box center [944, 595] width 34 height 36
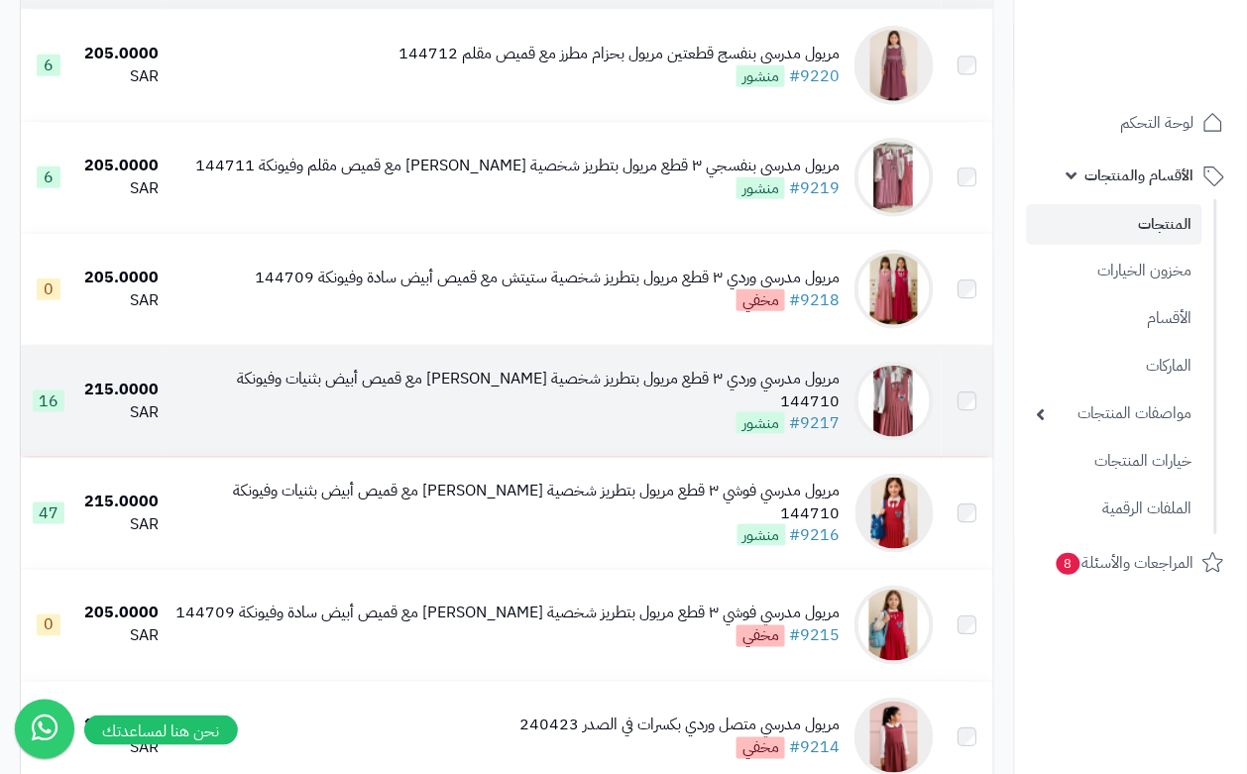
scroll to position [248, 0]
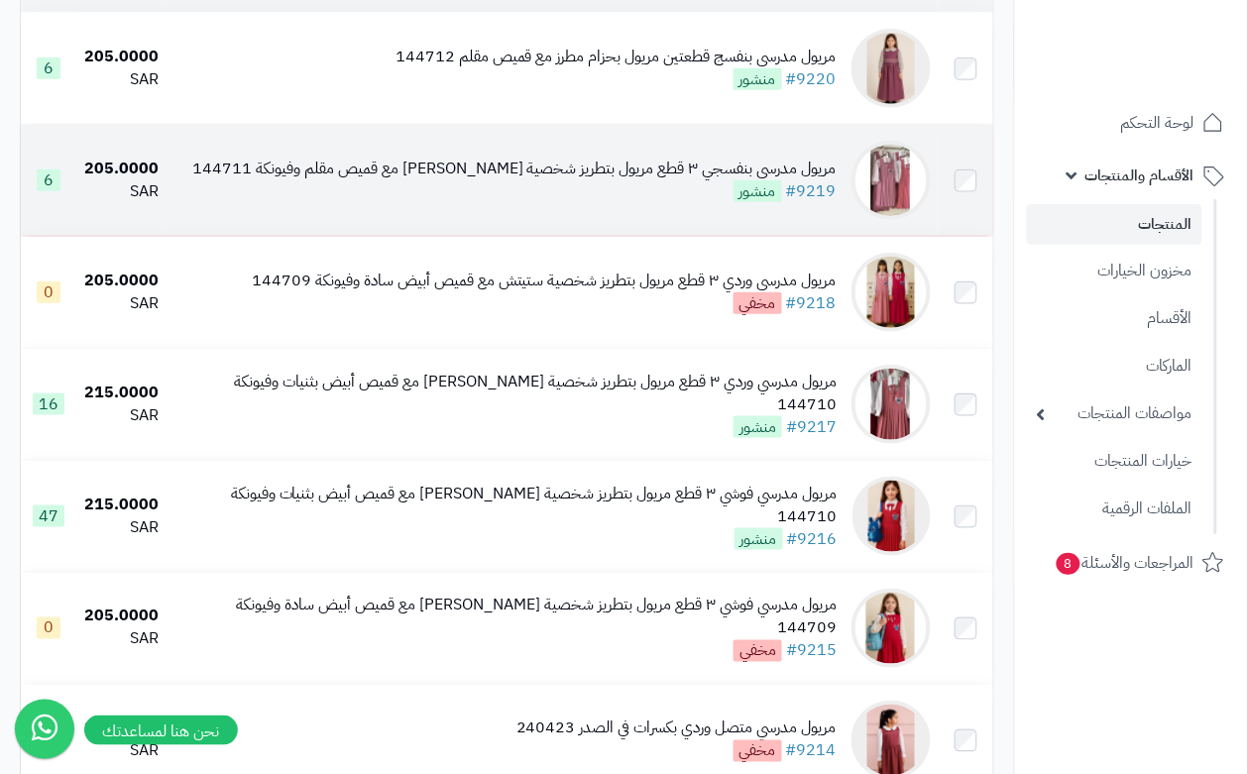
click at [623, 235] on td "مريول مدرسي بنفسجي ٣ قطع مريول بتطريز شخصية [PERSON_NAME] مع قميص مقلم وفيونكة …" at bounding box center [553, 180] width 772 height 111
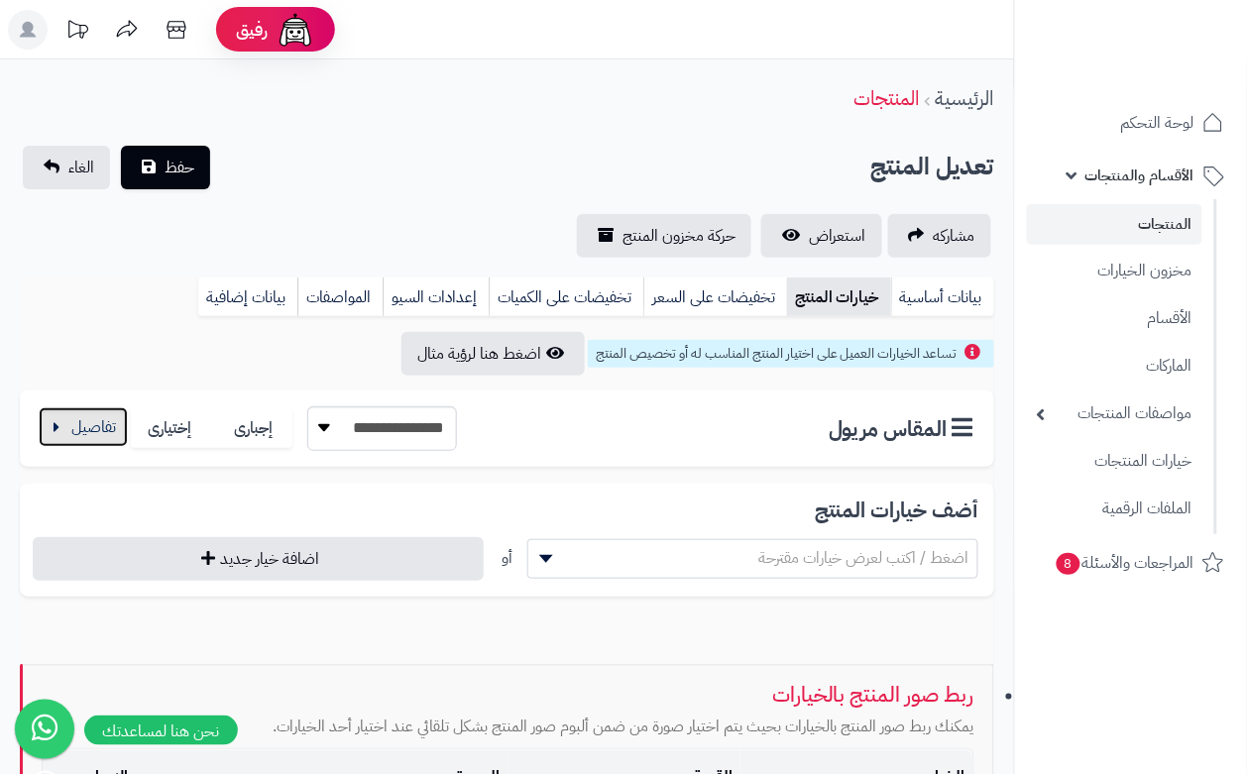
drag, startPoint x: 65, startPoint y: 437, endPoint x: 89, endPoint y: 436, distance: 23.8
click at [67, 436] on button "button" at bounding box center [83, 428] width 89 height 40
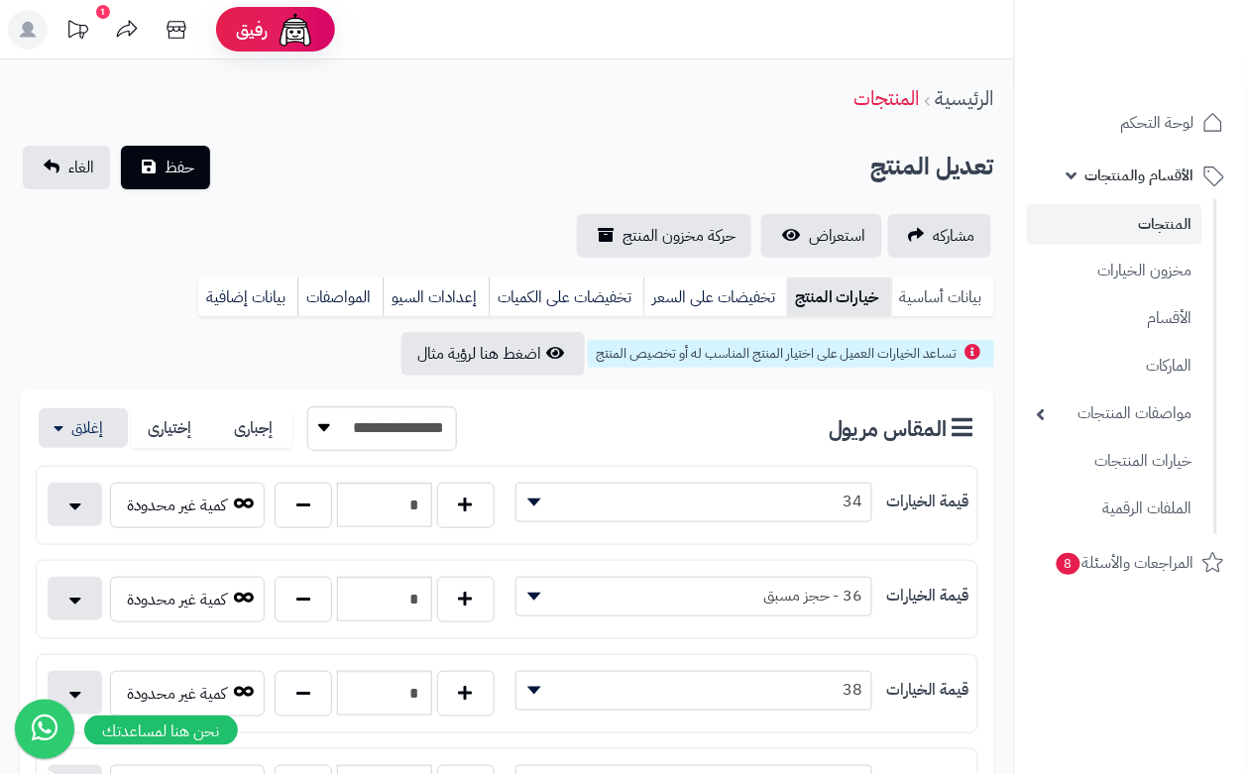
click at [909, 293] on link "بيانات أساسية" at bounding box center [942, 298] width 103 height 40
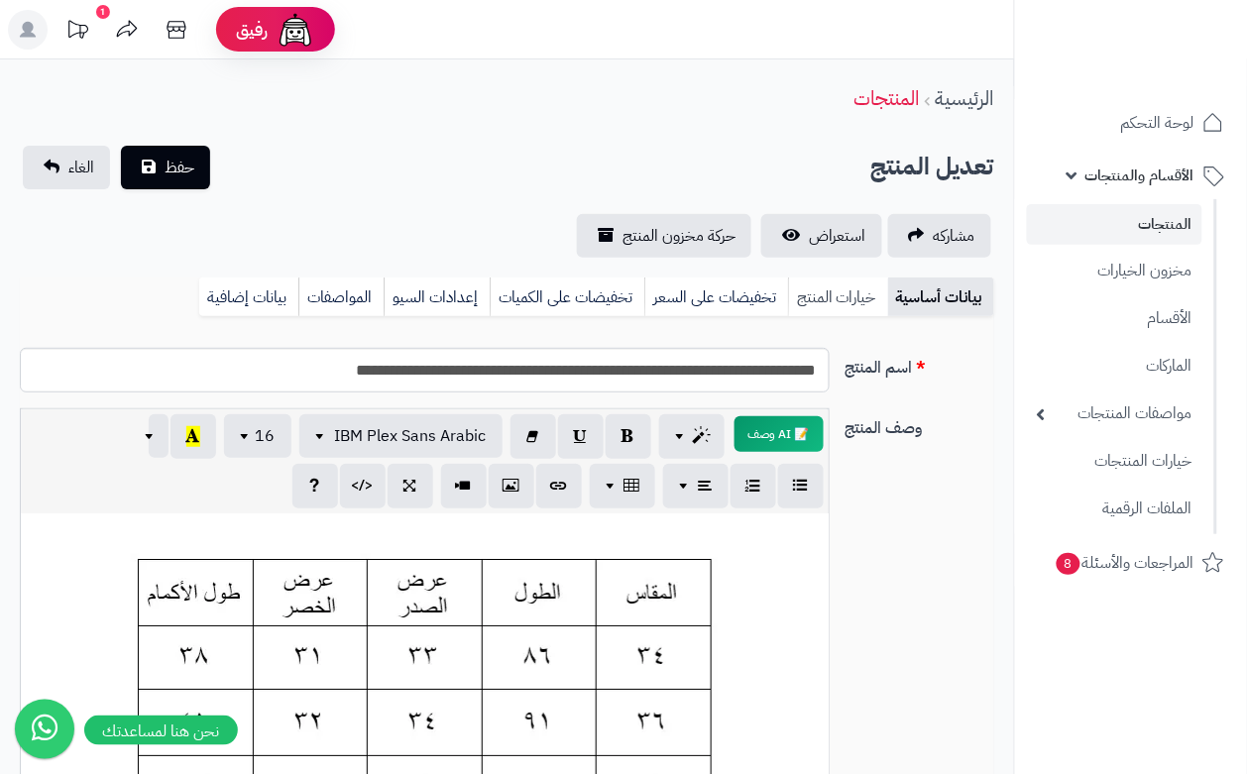
click at [858, 284] on link "خيارات المنتج" at bounding box center [838, 298] width 100 height 40
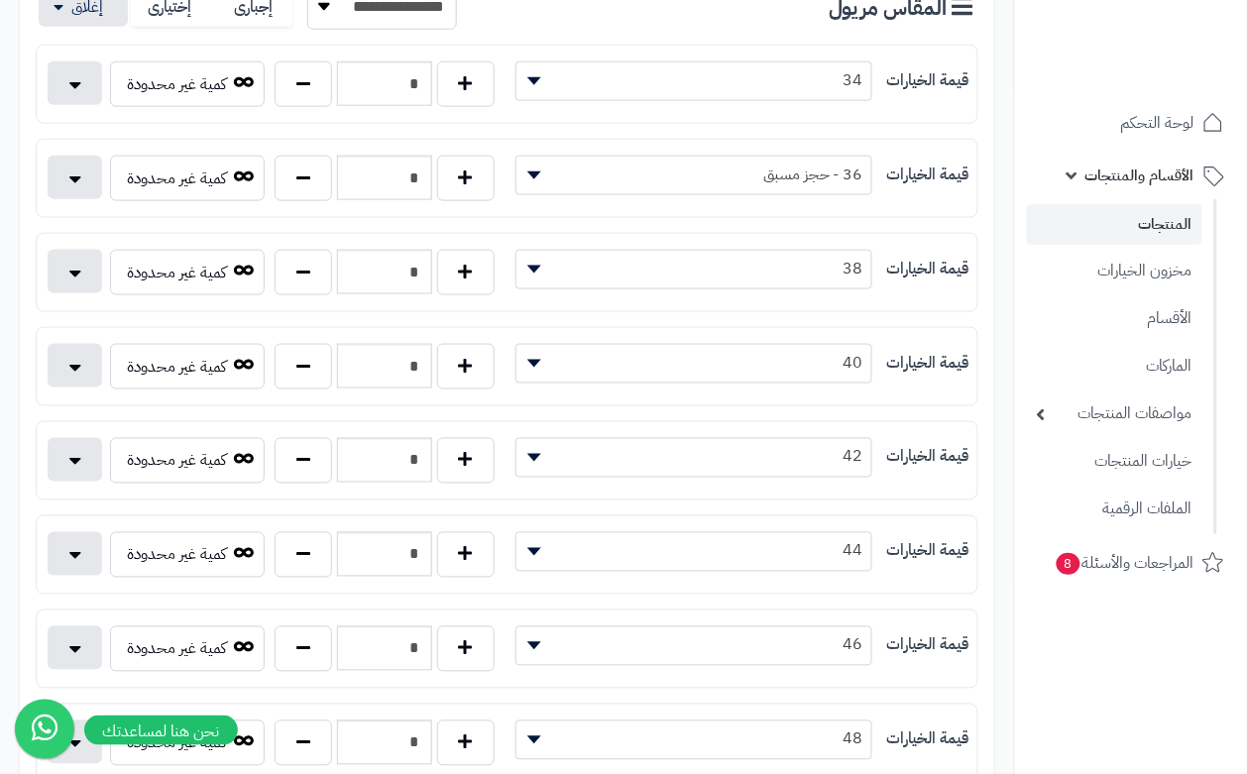
scroll to position [496, 0]
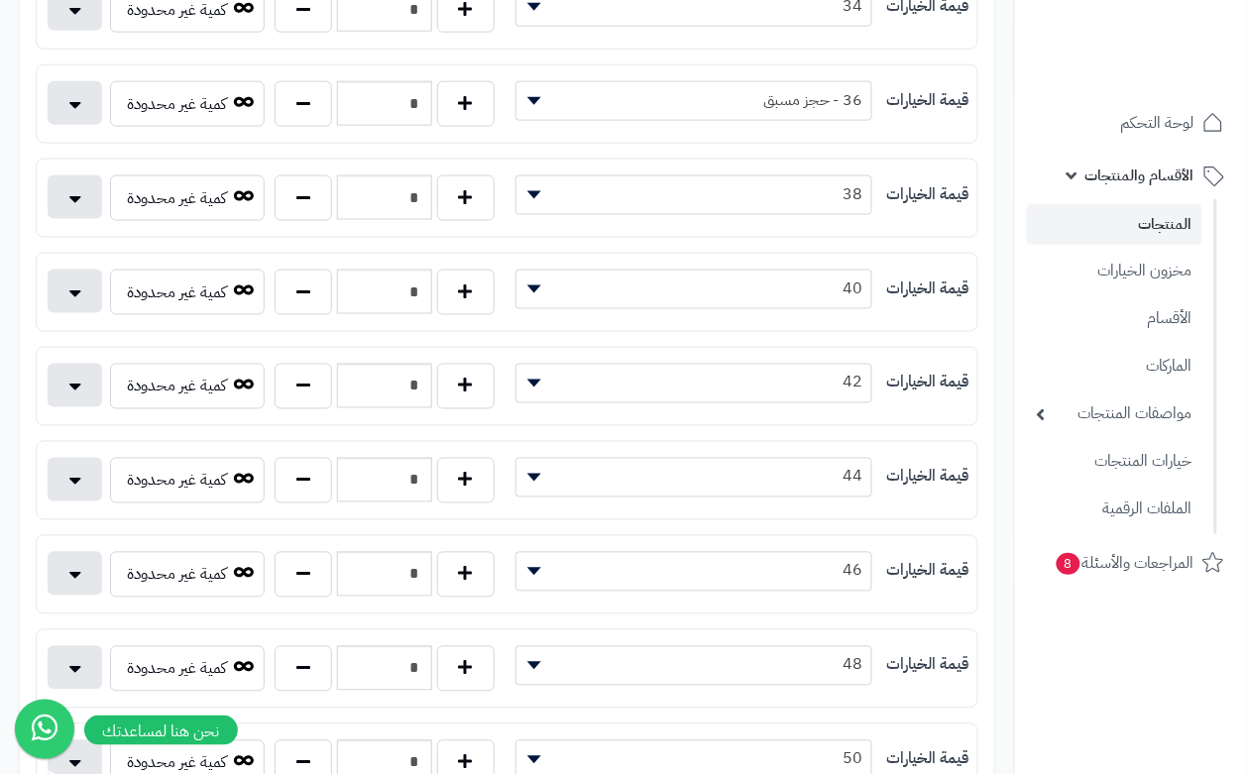
click at [717, 586] on span "46" at bounding box center [695, 571] width 356 height 30
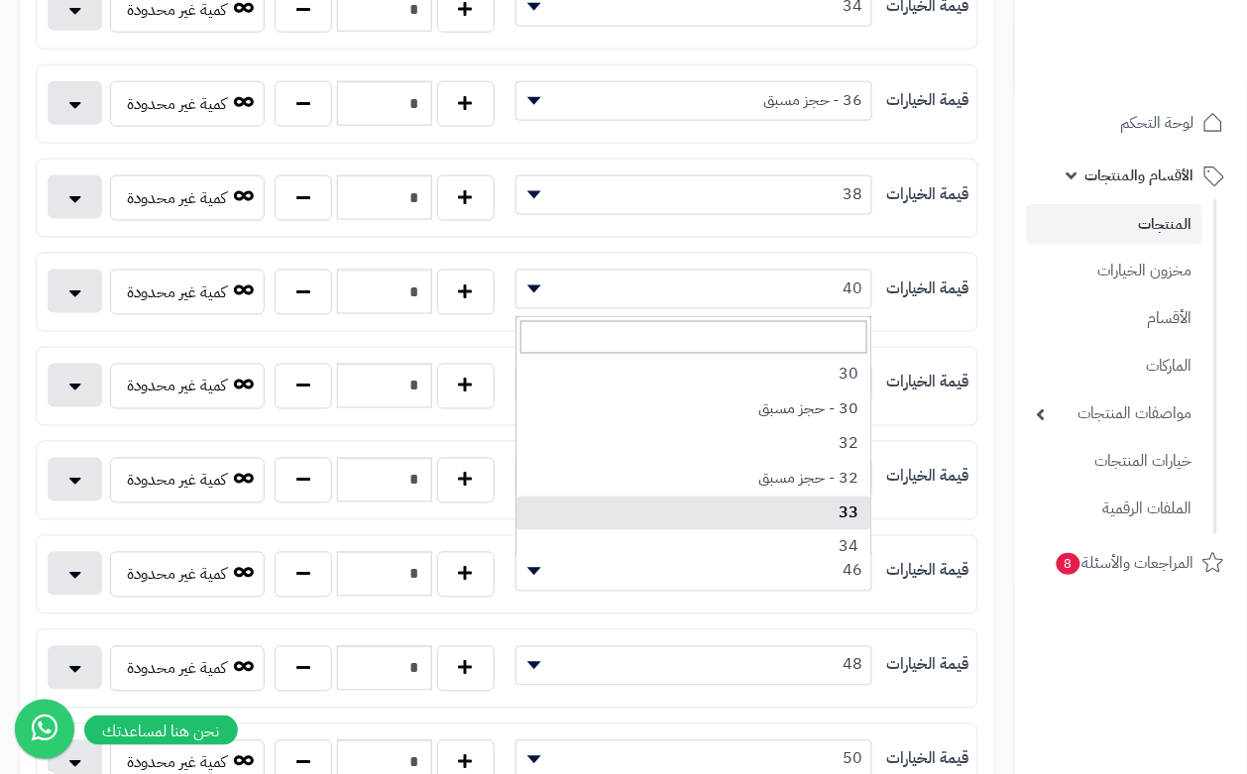
click at [1142, 631] on nav "لوحة التحكم الأقسام والمنتجات المنتجات مخزون الخيارات الأقسام الماركات مواصفات …" at bounding box center [1130, 412] width 233 height 774
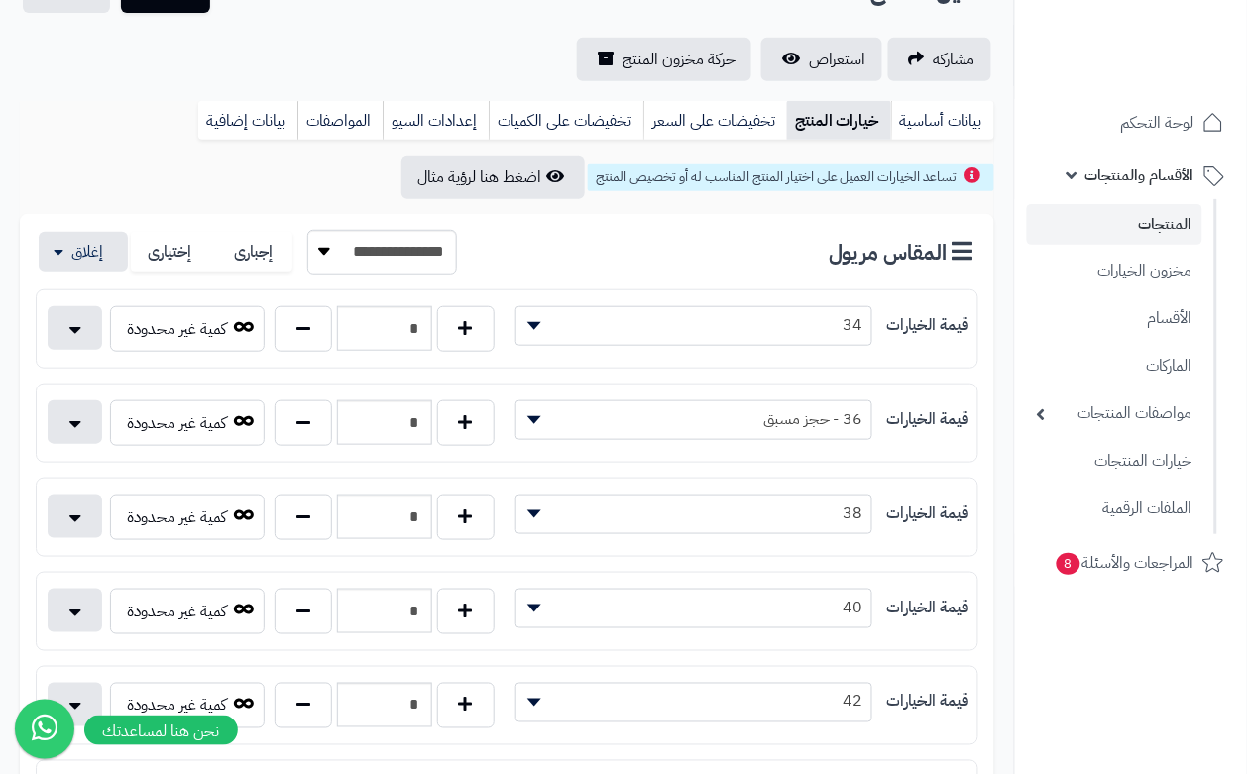
scroll to position [0, 0]
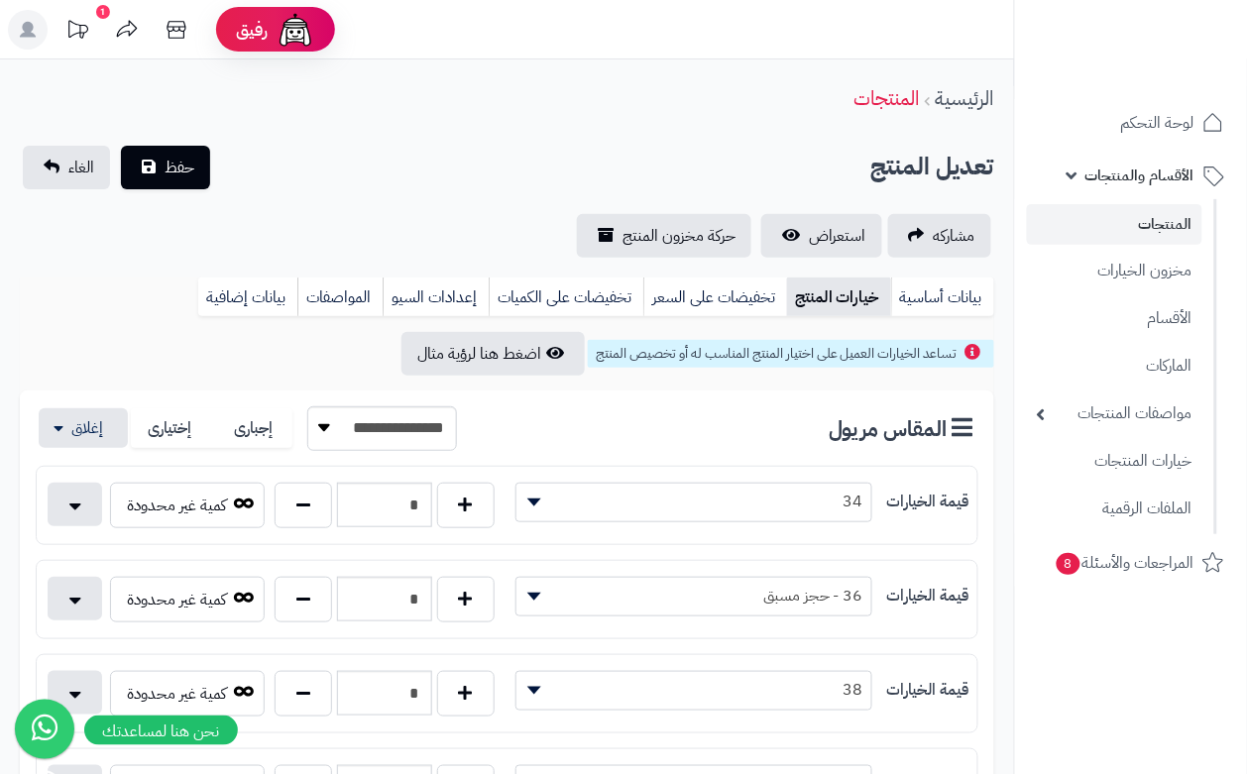
click at [374, 209] on div "**********" at bounding box center [507, 202] width 1014 height 112
click at [195, 171] on button "حفظ" at bounding box center [165, 167] width 89 height 44
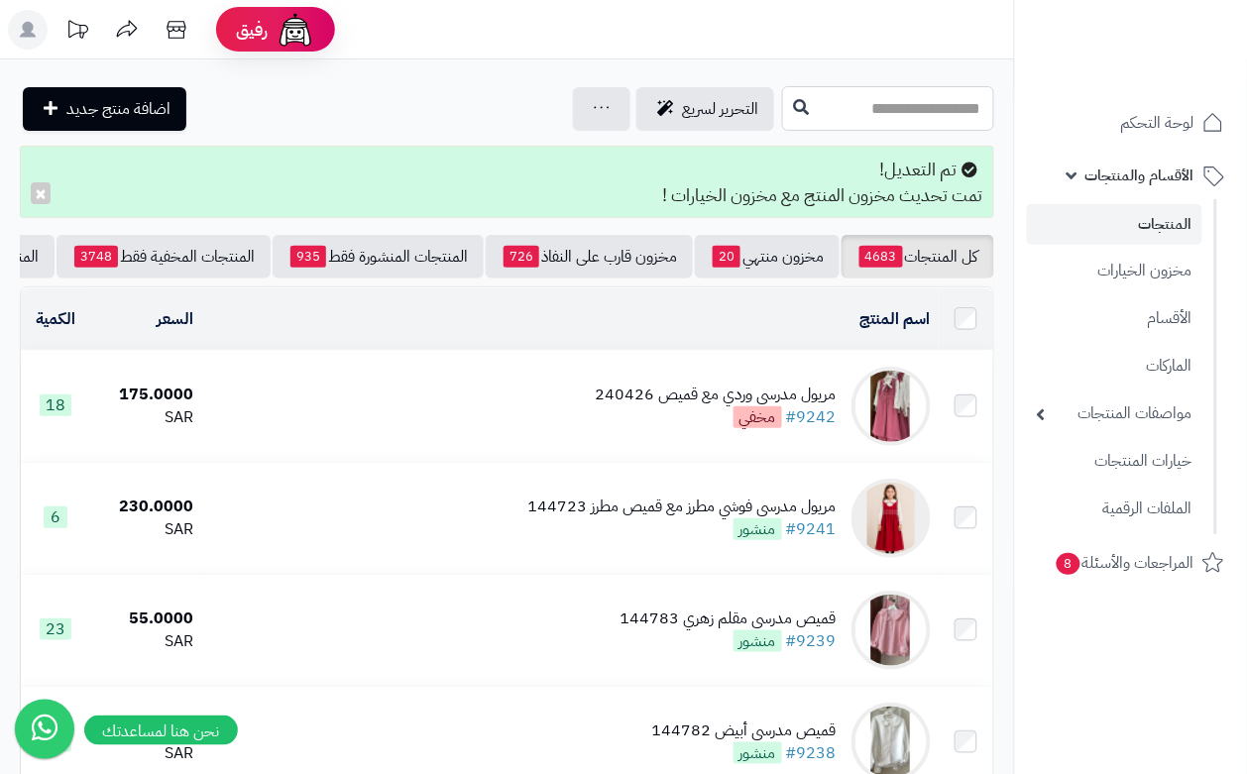
click at [885, 116] on input "text" at bounding box center [888, 108] width 212 height 45
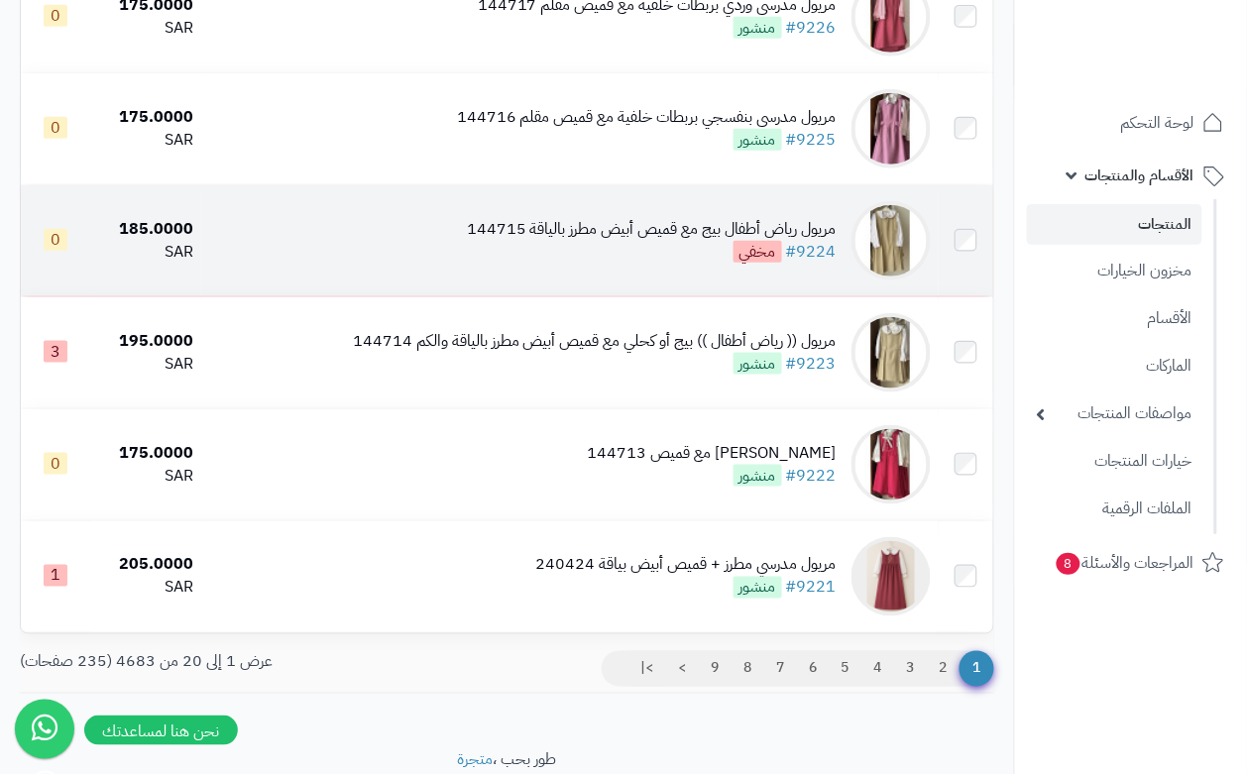
scroll to position [2057, 0]
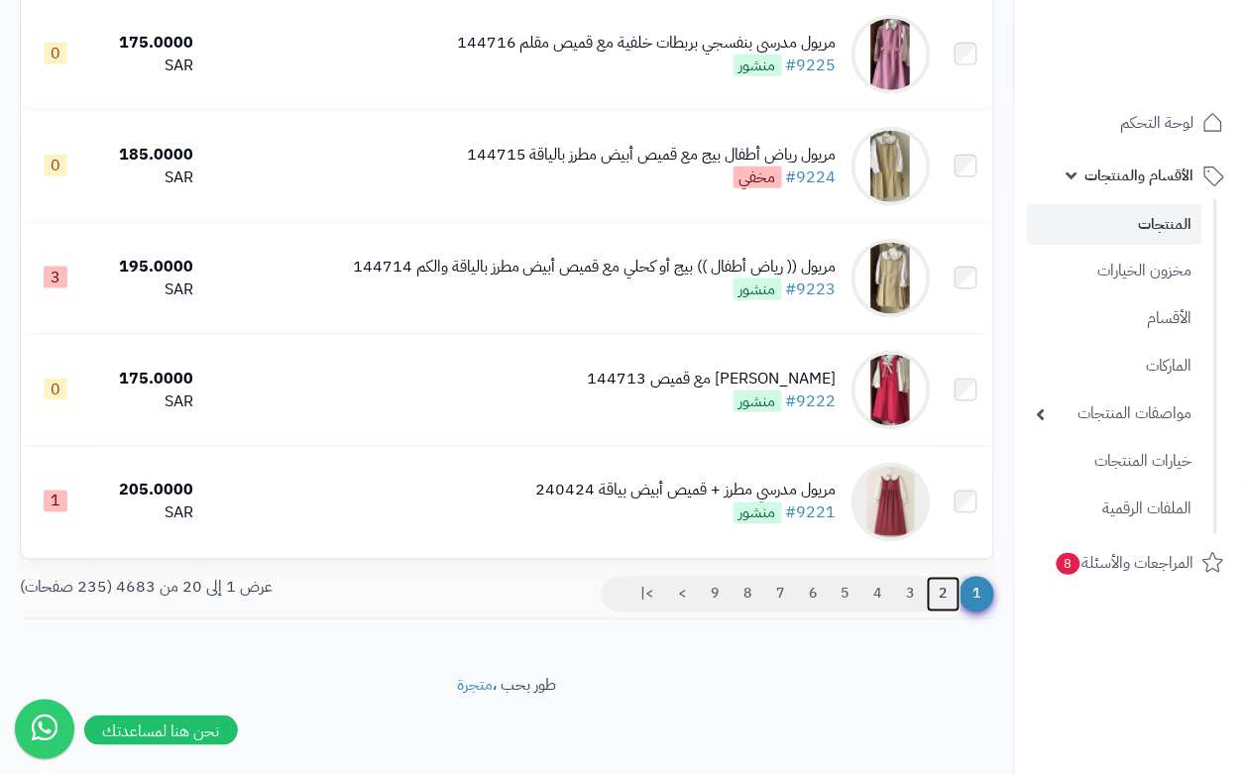
click at [943, 600] on link "2" at bounding box center [944, 595] width 34 height 36
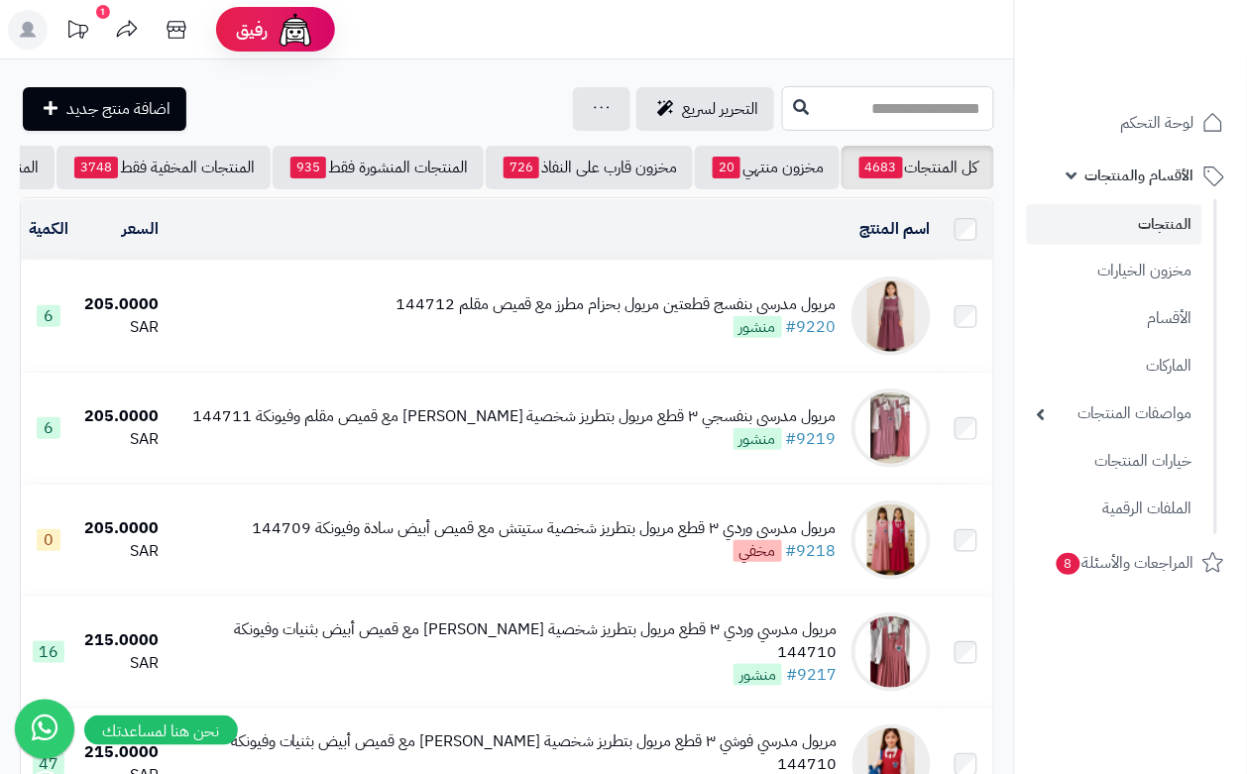
click at [782, 99] on input "text" at bounding box center [888, 108] width 212 height 45
